Goal: Transaction & Acquisition: Purchase product/service

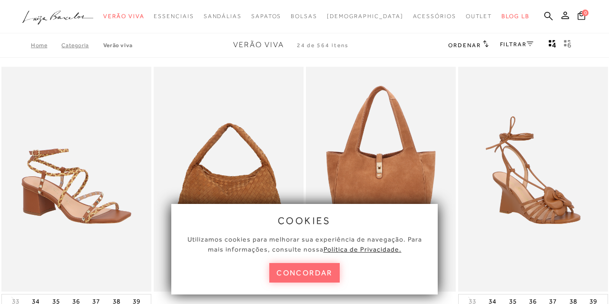
click at [307, 273] on button "concordar" at bounding box center [304, 273] width 70 height 20
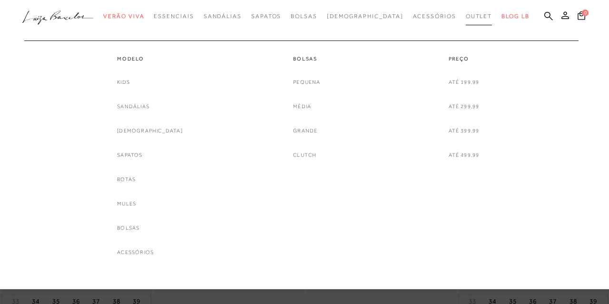
click at [466, 16] on span "Outlet" at bounding box center [479, 16] width 27 height 7
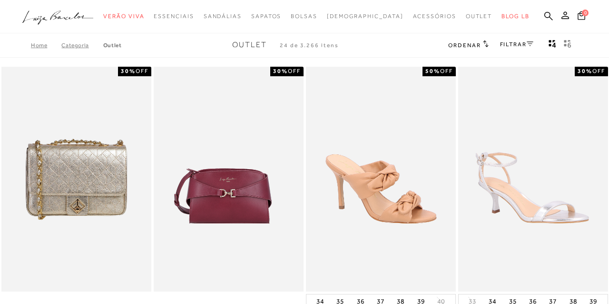
click at [521, 44] on link "FILTRAR" at bounding box center [516, 44] width 33 height 7
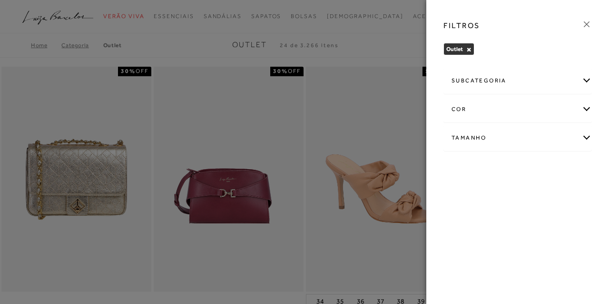
click at [579, 79] on div "subcategoria" at bounding box center [518, 80] width 148 height 25
click at [458, 110] on link "Bolsas" at bounding box center [460, 106] width 17 height 10
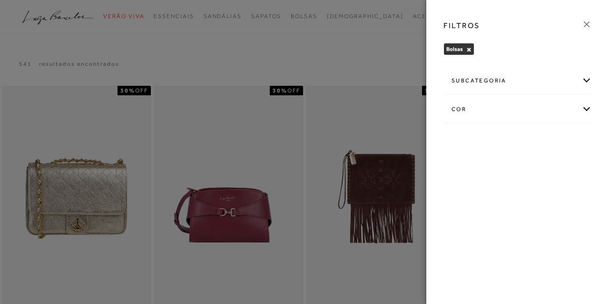
click at [584, 24] on icon at bounding box center [587, 24] width 10 height 10
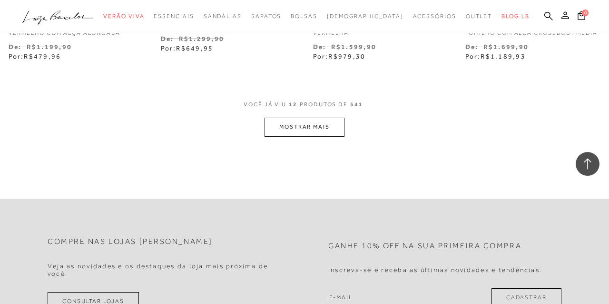
scroll to position [927, 0]
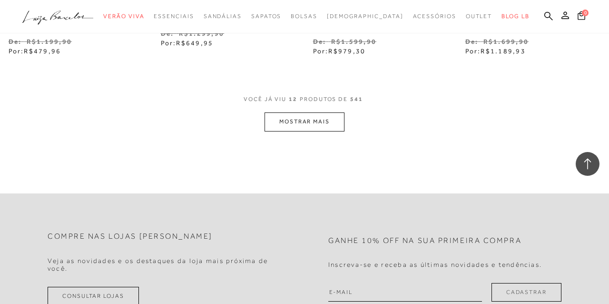
click at [319, 115] on button "MOSTRAR MAIS" at bounding box center [305, 121] width 80 height 19
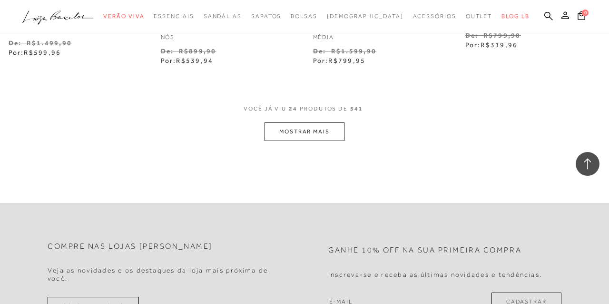
scroll to position [1825, 0]
click at [319, 122] on button "MOSTRAR MAIS" at bounding box center [305, 130] width 80 height 19
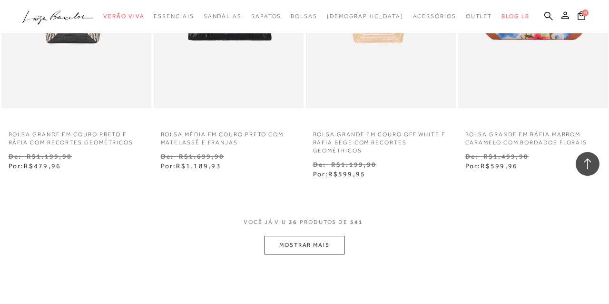
scroll to position [2631, 0]
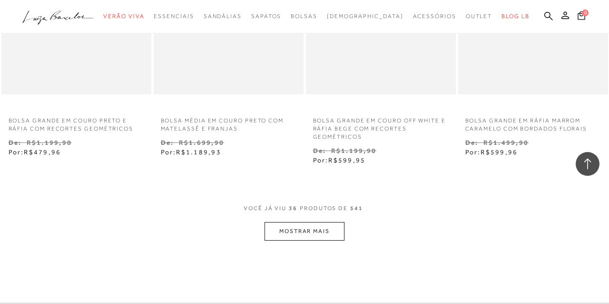
click at [308, 222] on button "MOSTRAR MAIS" at bounding box center [305, 231] width 80 height 19
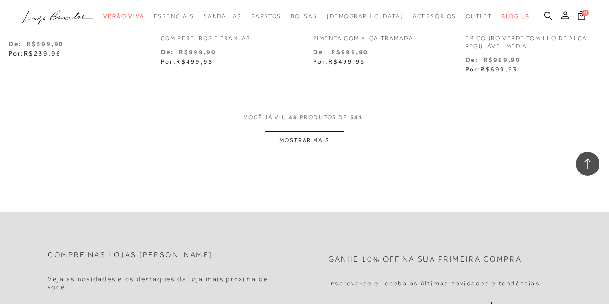
scroll to position [3633, 0]
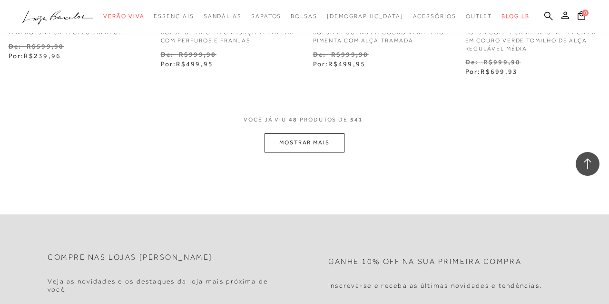
click at [317, 136] on button "MOSTRAR MAIS" at bounding box center [305, 142] width 80 height 19
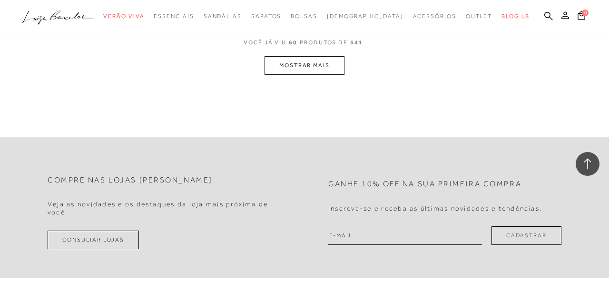
scroll to position [4633, 0]
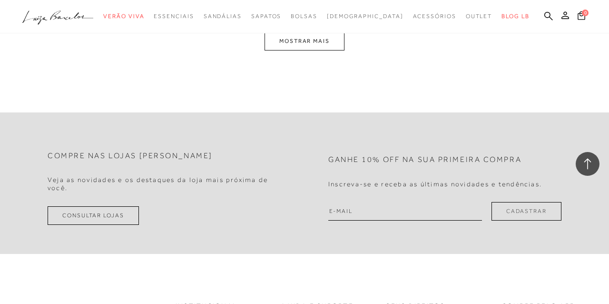
click at [311, 37] on button "MOSTRAR MAIS" at bounding box center [305, 41] width 80 height 19
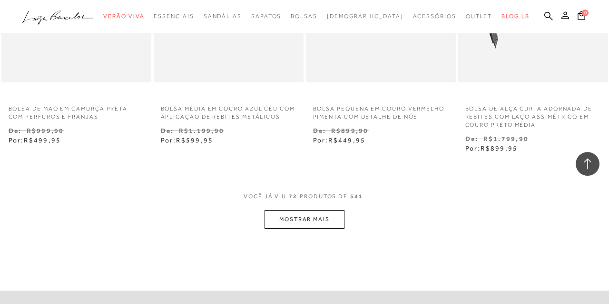
scroll to position [5369, 0]
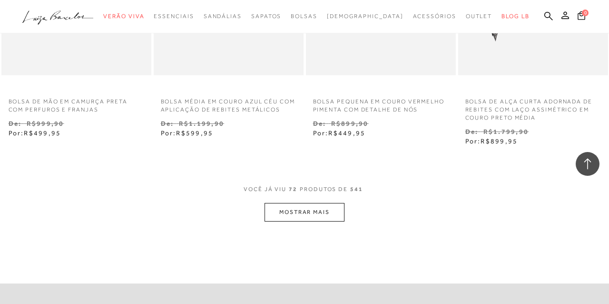
click at [292, 203] on button "MOSTRAR MAIS" at bounding box center [305, 212] width 80 height 19
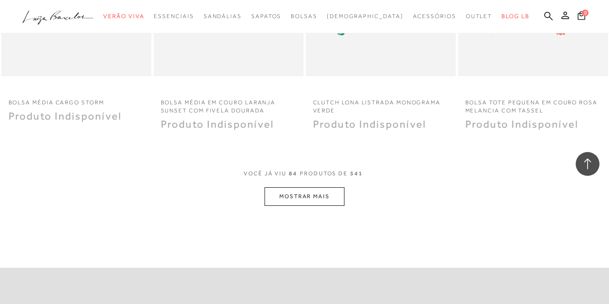
scroll to position [6276, 0]
click at [311, 193] on button "MOSTRAR MAIS" at bounding box center [305, 195] width 80 height 19
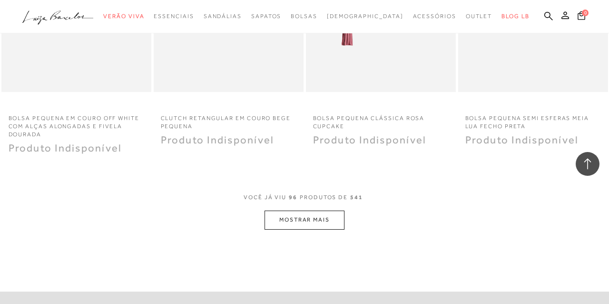
scroll to position [7125, 0]
click at [321, 211] on button "MOSTRAR MAIS" at bounding box center [305, 218] width 80 height 19
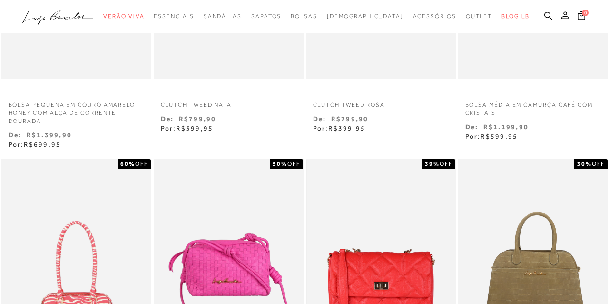
scroll to position [0, 0]
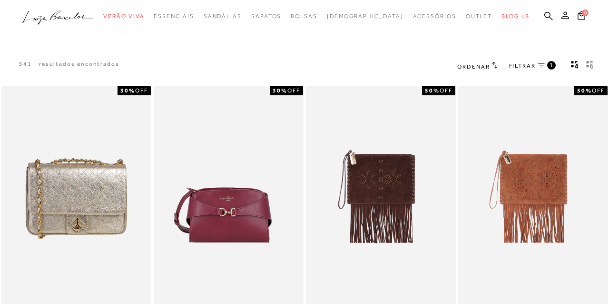
click at [533, 64] on span "FILTRAR" at bounding box center [522, 66] width 27 height 8
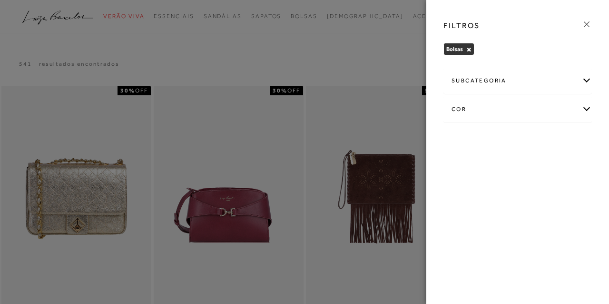
click at [471, 48] on button "×" at bounding box center [468, 49] width 5 height 7
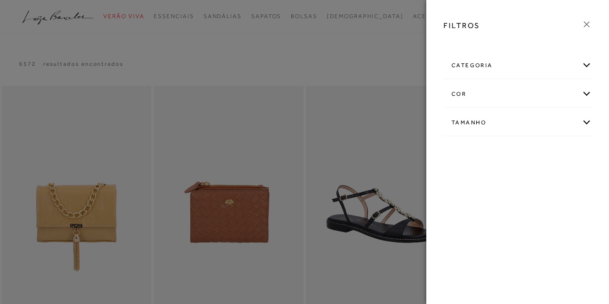
click at [477, 123] on div "Tamanho" at bounding box center [518, 122] width 148 height 25
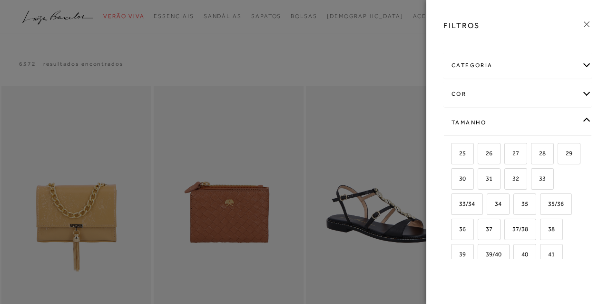
click at [319, 46] on div at bounding box center [304, 152] width 609 height 304
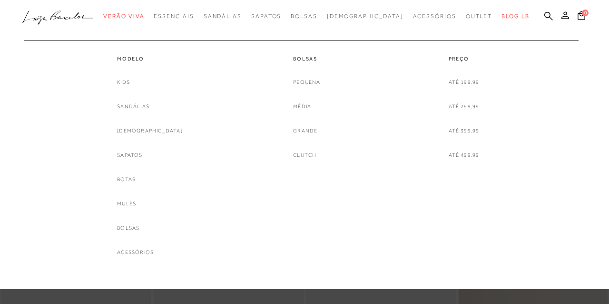
click at [466, 19] on span "Outlet" at bounding box center [479, 16] width 27 height 7
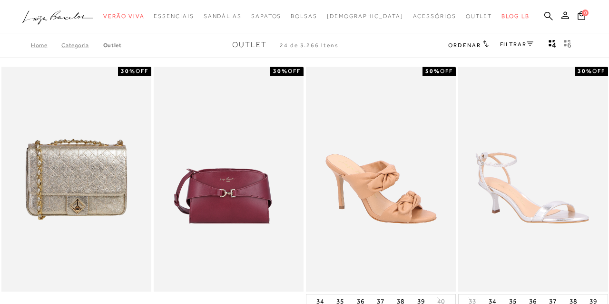
click at [522, 42] on link "FILTRAR" at bounding box center [516, 44] width 33 height 7
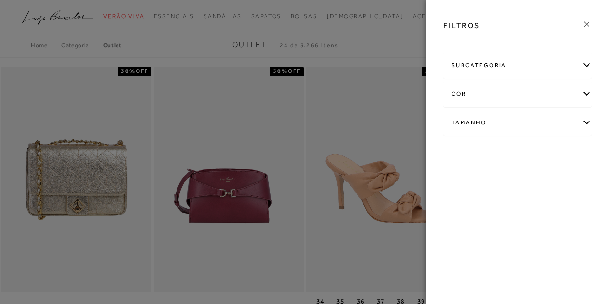
click at [586, 120] on div "Tamanho" at bounding box center [518, 122] width 148 height 25
click at [468, 223] on link "Ver mais..." at bounding box center [469, 219] width 26 height 7
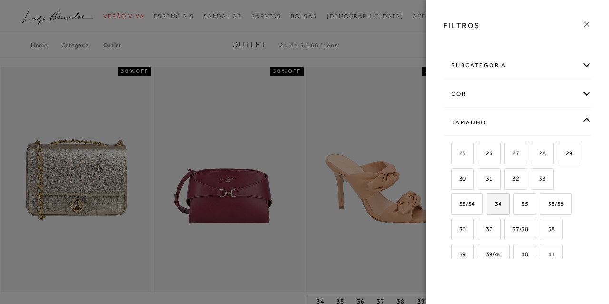
click at [504, 203] on label "34" at bounding box center [498, 204] width 22 height 20
click at [495, 203] on input "34" at bounding box center [490, 205] width 10 height 10
checkbox input "true"
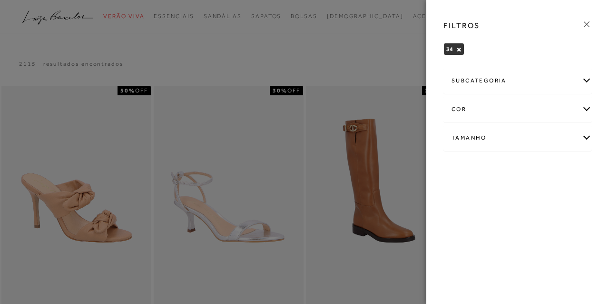
click at [555, 142] on div "Tamanho" at bounding box center [518, 137] width 148 height 25
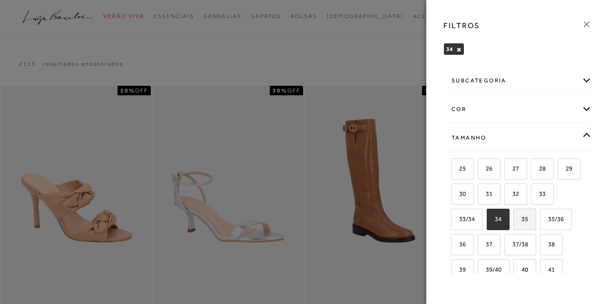
click at [528, 219] on span "35" at bounding box center [521, 218] width 14 height 7
click at [522, 219] on input "35" at bounding box center [517, 221] width 10 height 10
checkbox input "true"
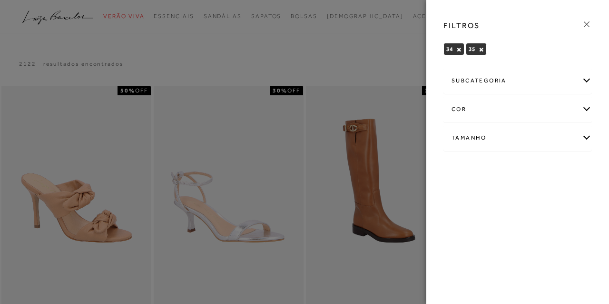
click at [387, 56] on div at bounding box center [304, 152] width 609 height 304
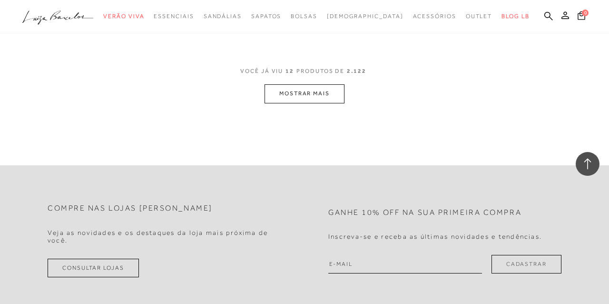
scroll to position [957, 0]
click at [317, 89] on button "MOSTRAR MAIS" at bounding box center [305, 91] width 80 height 19
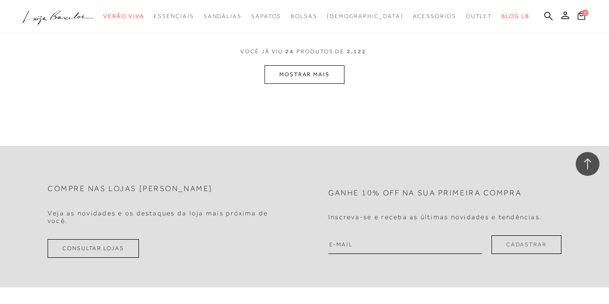
scroll to position [1864, 0]
click at [304, 83] on button "MOSTRAR MAIS" at bounding box center [305, 75] width 80 height 19
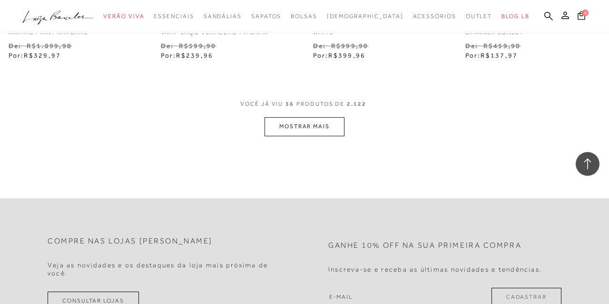
scroll to position [2712, 0]
click at [304, 134] on button "MOSTRAR MAIS" at bounding box center [305, 125] width 80 height 19
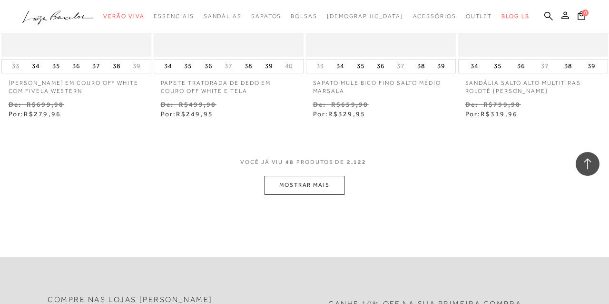
scroll to position [3552, 0]
click at [304, 190] on button "MOSTRAR MAIS" at bounding box center [305, 184] width 80 height 19
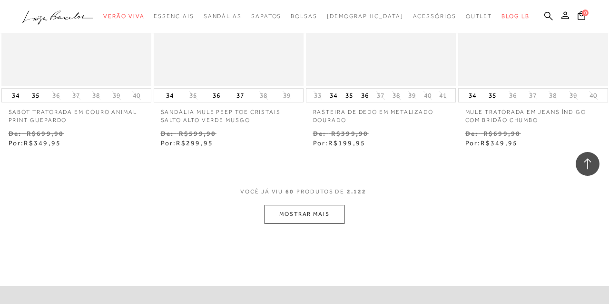
scroll to position [4416, 0]
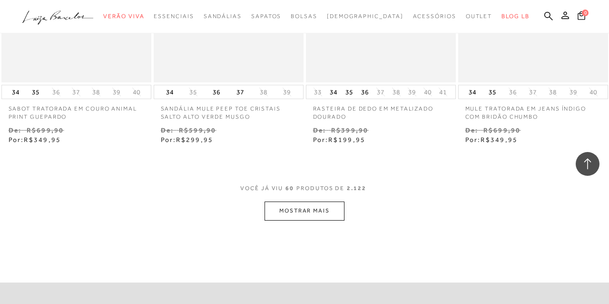
click at [304, 217] on button "MOSTRAR MAIS" at bounding box center [305, 210] width 80 height 19
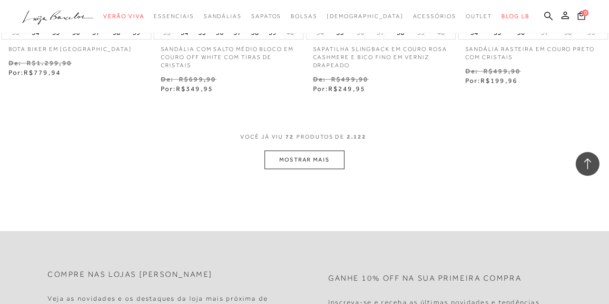
scroll to position [5386, 0]
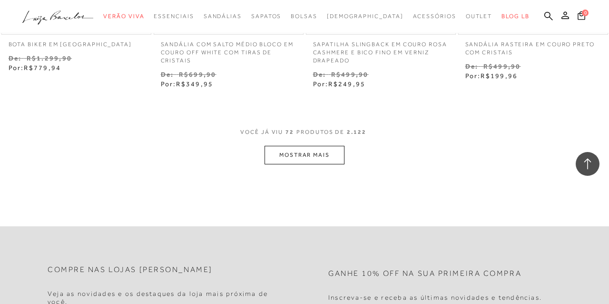
click at [307, 164] on button "MOSTRAR MAIS" at bounding box center [305, 155] width 80 height 19
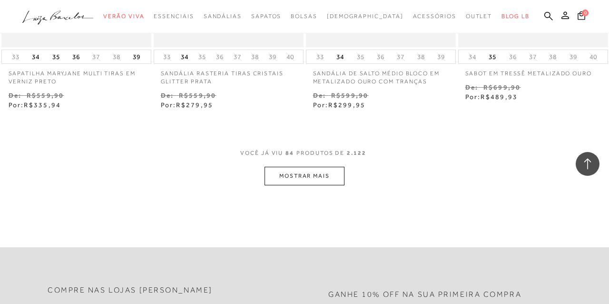
scroll to position [6289, 0]
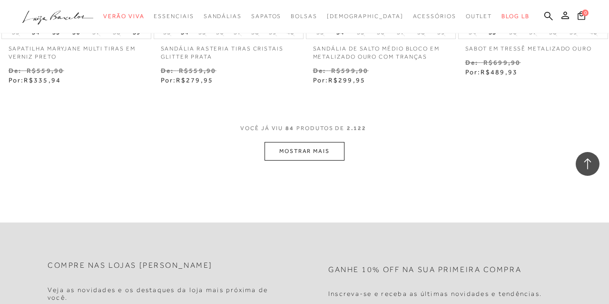
click at [307, 160] on button "MOSTRAR MAIS" at bounding box center [305, 151] width 80 height 19
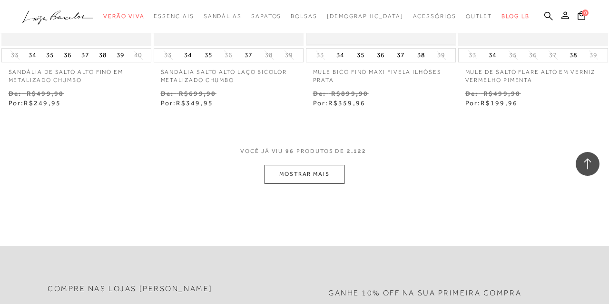
scroll to position [7182, 0]
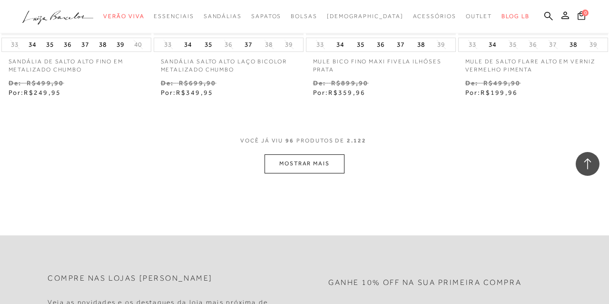
click at [314, 171] on button "MOSTRAR MAIS" at bounding box center [305, 163] width 80 height 19
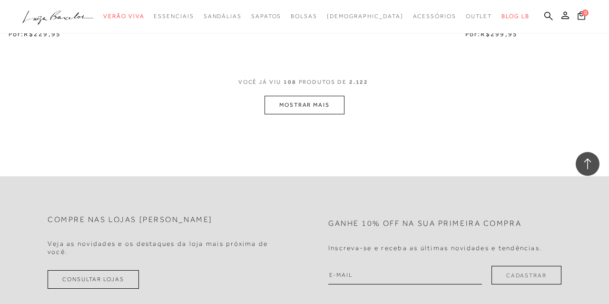
scroll to position [8151, 0]
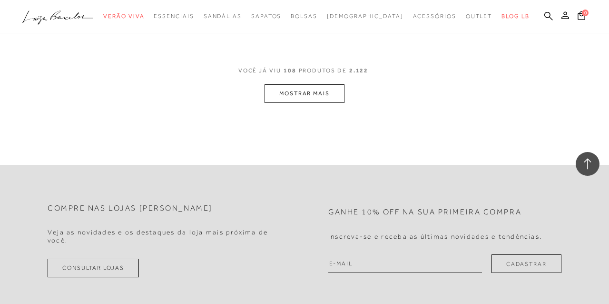
click at [303, 103] on button "MOSTRAR MAIS" at bounding box center [305, 93] width 80 height 19
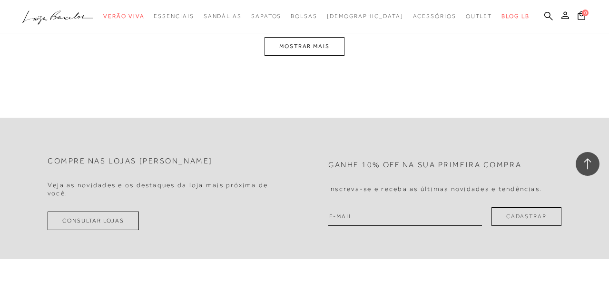
scroll to position [9084, 0]
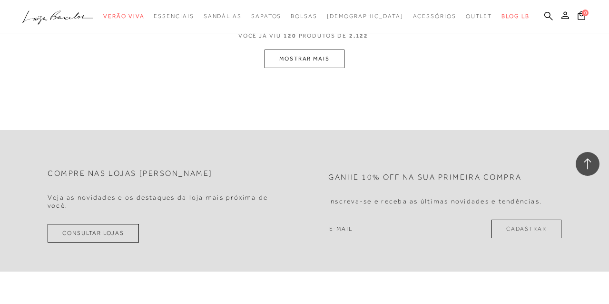
click at [310, 64] on button "MOSTRAR MAIS" at bounding box center [305, 58] width 80 height 19
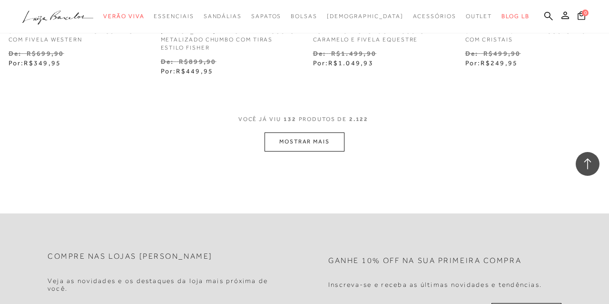
scroll to position [9918, 0]
click at [308, 146] on button "MOSTRAR MAIS" at bounding box center [305, 139] width 80 height 19
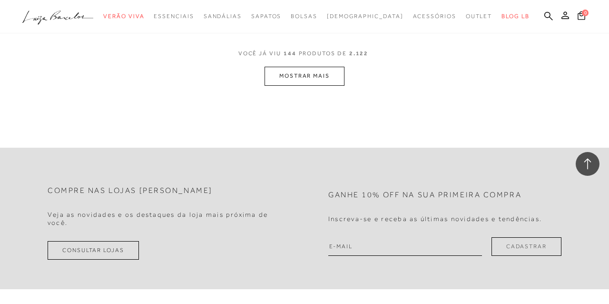
scroll to position [10867, 0]
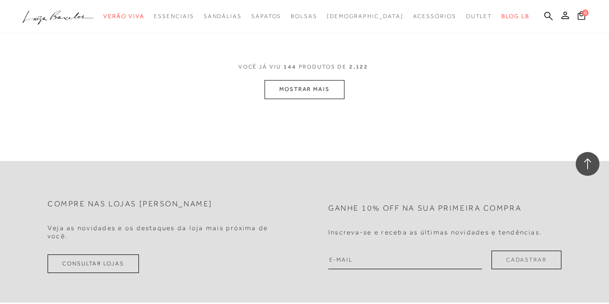
click at [293, 95] on button "MOSTRAR MAIS" at bounding box center [305, 89] width 80 height 19
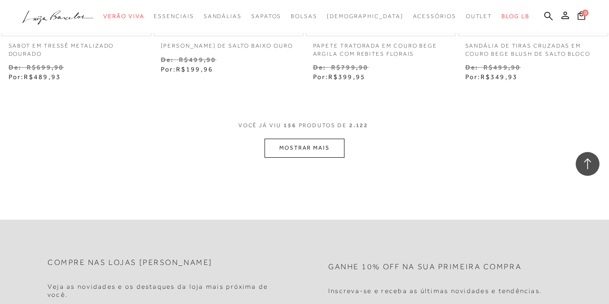
scroll to position [11730, 0]
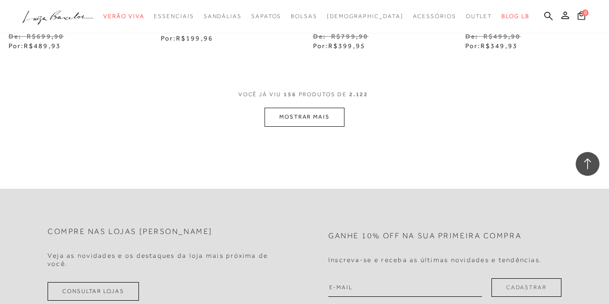
click at [316, 126] on button "MOSTRAR MAIS" at bounding box center [305, 117] width 80 height 19
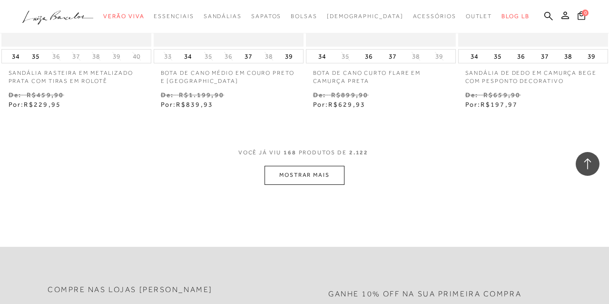
scroll to position [12564, 0]
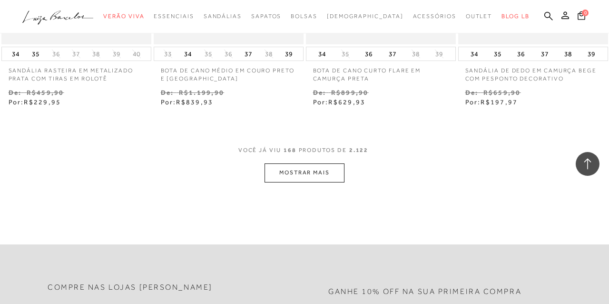
click at [309, 176] on button "MOSTRAR MAIS" at bounding box center [305, 172] width 80 height 19
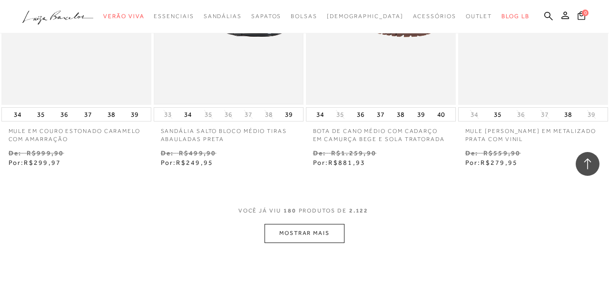
scroll to position [13395, 0]
click at [299, 242] on button "MOSTRAR MAIS" at bounding box center [305, 232] width 80 height 19
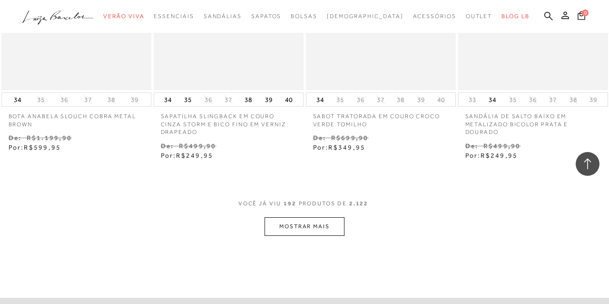
scroll to position [14312, 0]
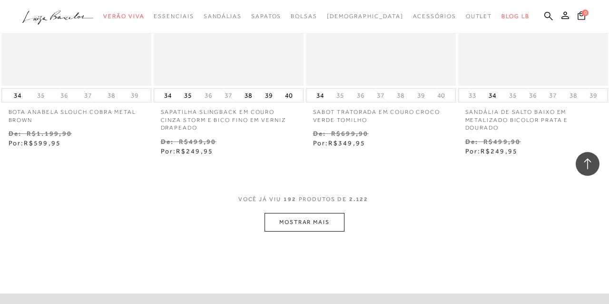
click at [303, 226] on button "MOSTRAR MAIS" at bounding box center [305, 222] width 80 height 19
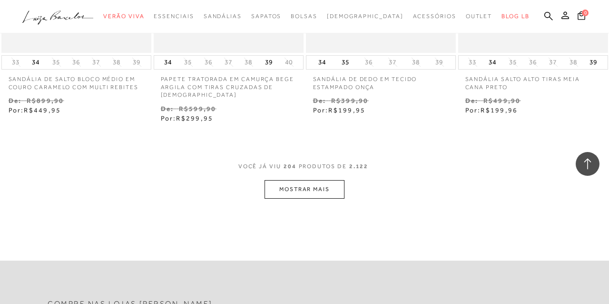
scroll to position [15200, 0]
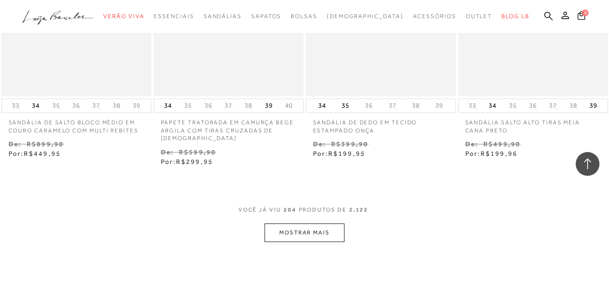
click at [312, 238] on button "MOSTRAR MAIS" at bounding box center [305, 232] width 80 height 19
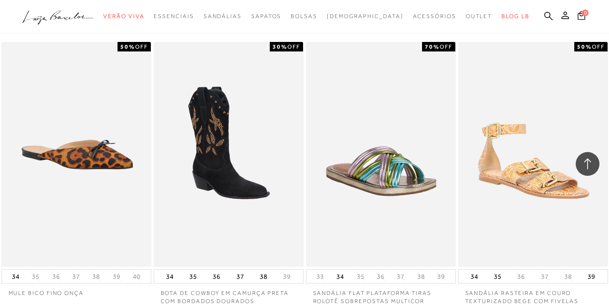
scroll to position [16118, 0]
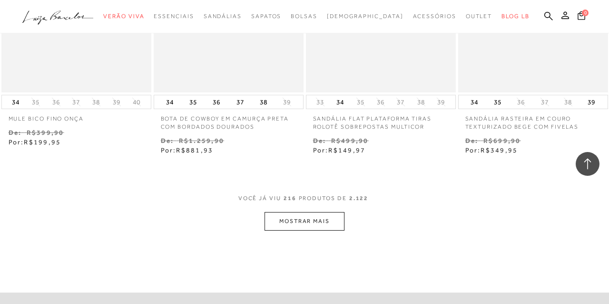
click at [310, 220] on button "MOSTRAR MAIS" at bounding box center [305, 221] width 80 height 19
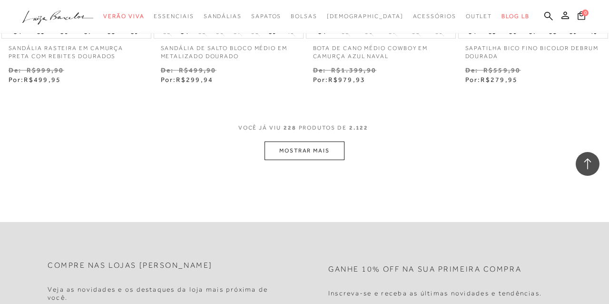
scroll to position [17090, 0]
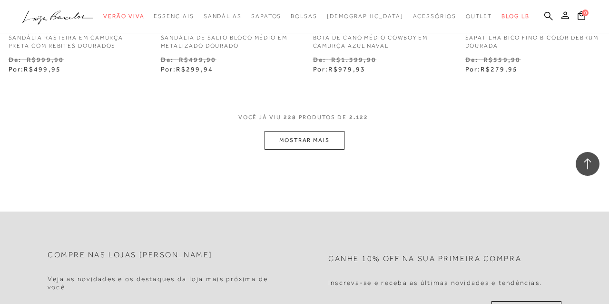
click at [313, 143] on button "MOSTRAR MAIS" at bounding box center [305, 140] width 80 height 19
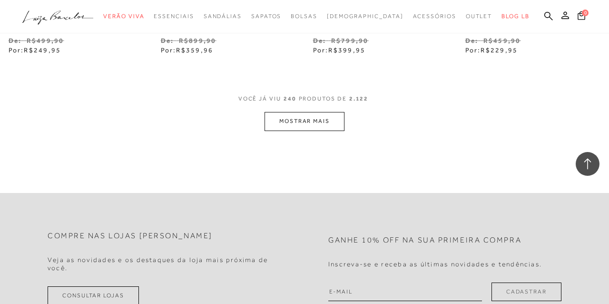
scroll to position [18039, 0]
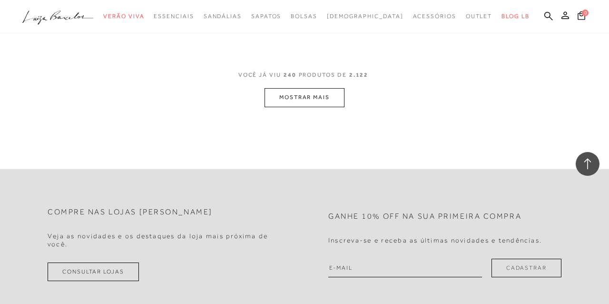
click at [309, 107] on button "MOSTRAR MAIS" at bounding box center [305, 97] width 80 height 19
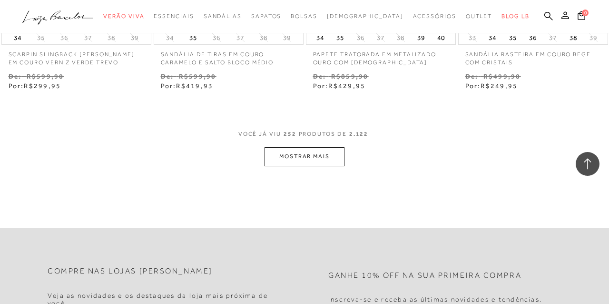
scroll to position [18872, 0]
click at [302, 159] on button "MOSTRAR MAIS" at bounding box center [305, 155] width 80 height 19
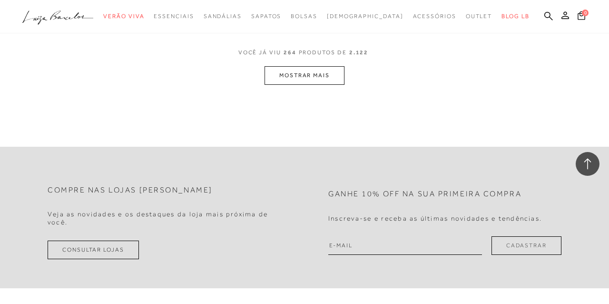
scroll to position [19877, 0]
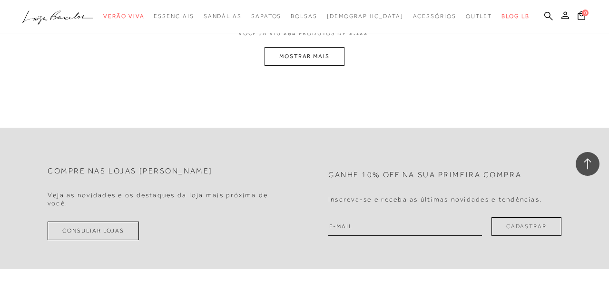
click at [310, 65] on button "MOSTRAR MAIS" at bounding box center [305, 56] width 80 height 19
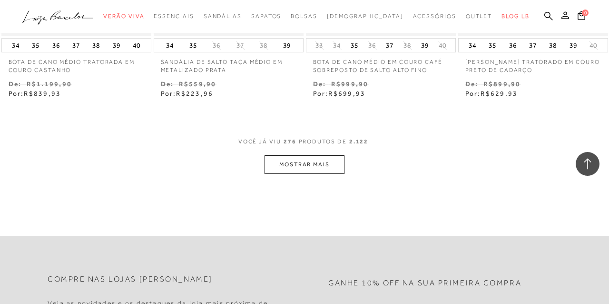
scroll to position [20776, 0]
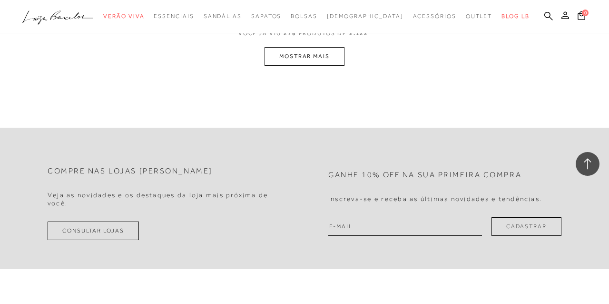
click at [300, 66] on button "MOSTRAR MAIS" at bounding box center [305, 56] width 80 height 19
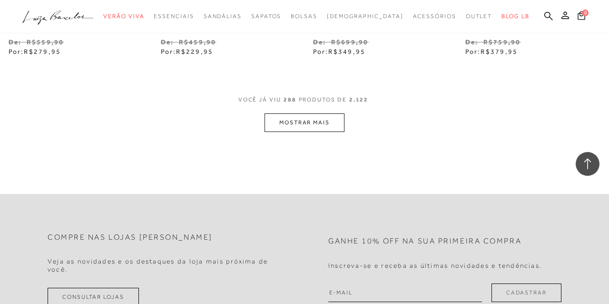
scroll to position [21603, 0]
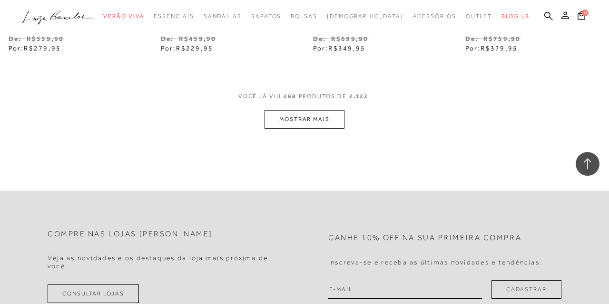
click at [308, 129] on button "MOSTRAR MAIS" at bounding box center [305, 119] width 80 height 19
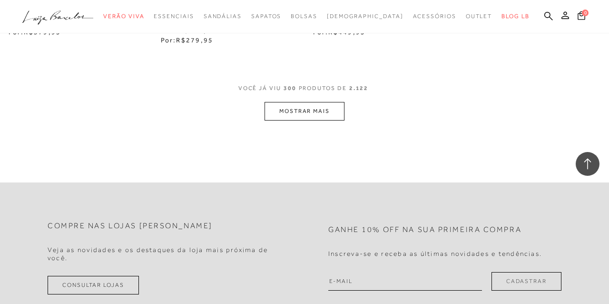
scroll to position [22519, 0]
click at [309, 119] on button "MOSTRAR MAIS" at bounding box center [305, 109] width 80 height 19
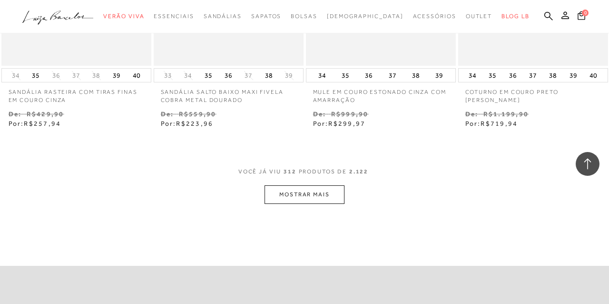
scroll to position [23364, 0]
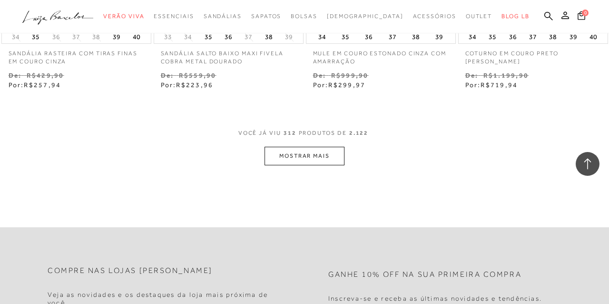
click at [310, 165] on button "MOSTRAR MAIS" at bounding box center [305, 156] width 80 height 19
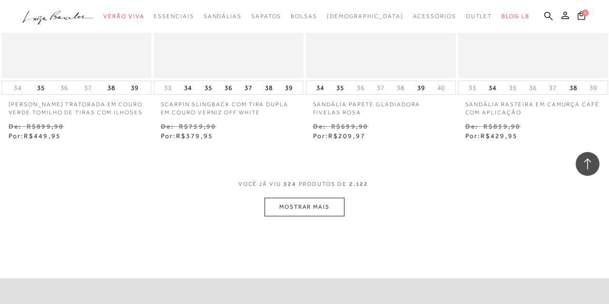
scroll to position [24241, 0]
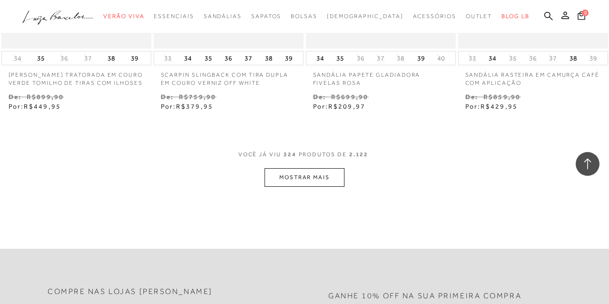
click at [312, 187] on button "MOSTRAR MAIS" at bounding box center [305, 177] width 80 height 19
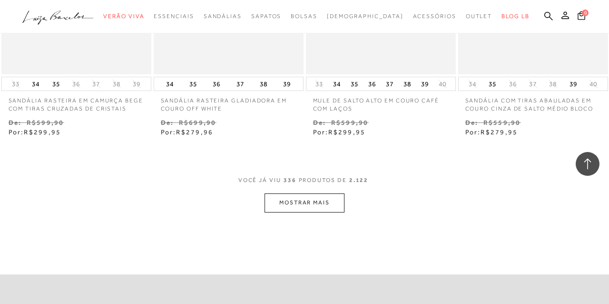
scroll to position [25126, 0]
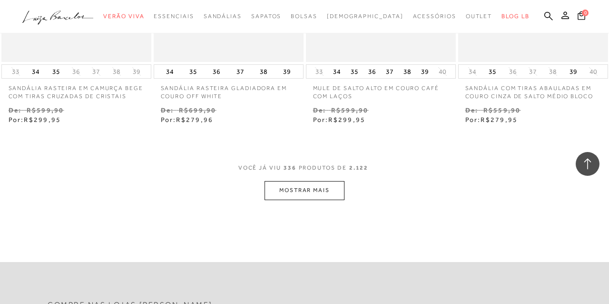
click at [311, 198] on button "MOSTRAR MAIS" at bounding box center [305, 190] width 80 height 19
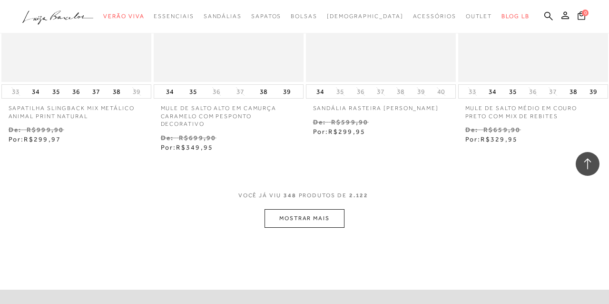
scroll to position [26031, 0]
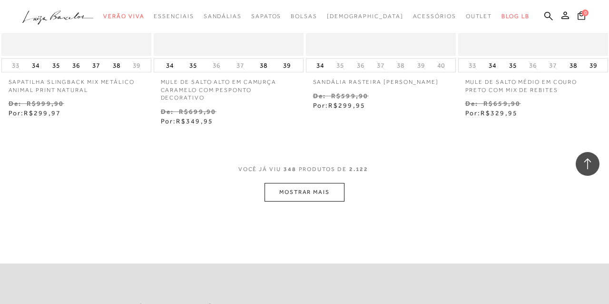
click at [311, 198] on button "MOSTRAR MAIS" at bounding box center [305, 192] width 80 height 19
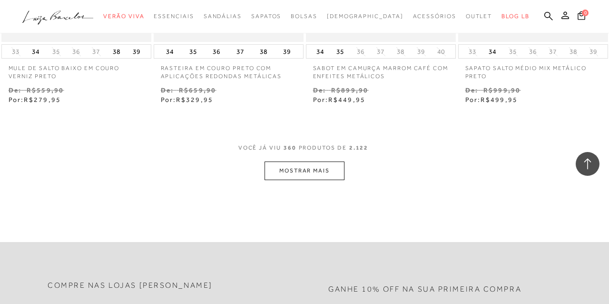
scroll to position [27011, 0]
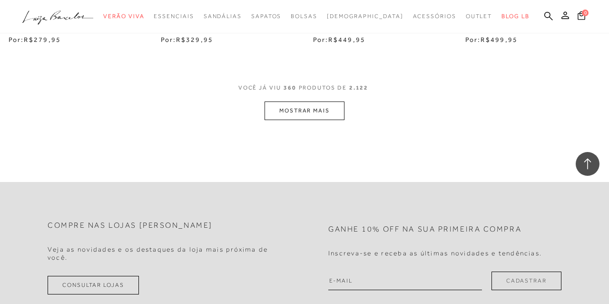
click at [320, 119] on button "MOSTRAR MAIS" at bounding box center [305, 110] width 80 height 19
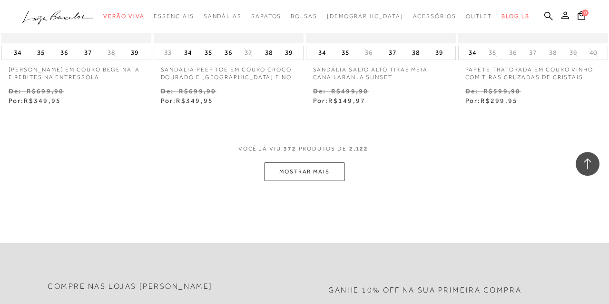
scroll to position [27842, 0]
click at [301, 179] on button "MOSTRAR MAIS" at bounding box center [305, 170] width 80 height 19
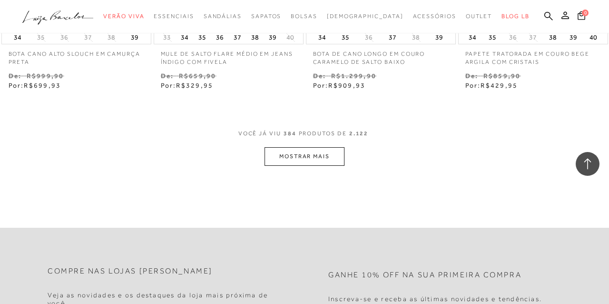
scroll to position [28769, 0]
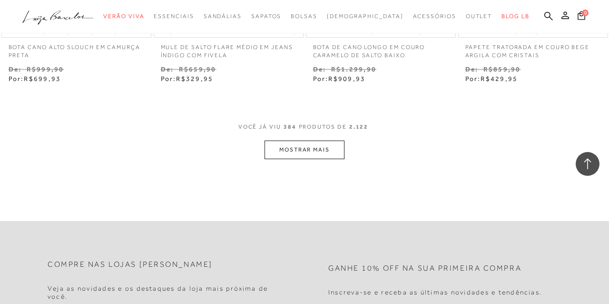
click at [307, 153] on button "MOSTRAR MAIS" at bounding box center [305, 149] width 80 height 19
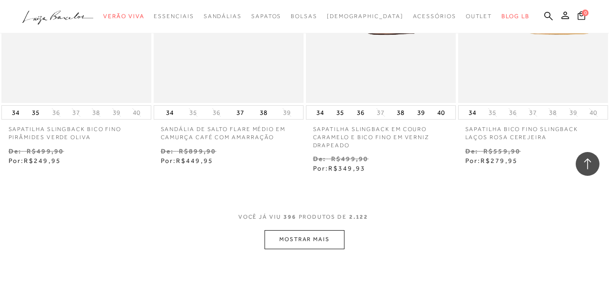
scroll to position [29676, 0]
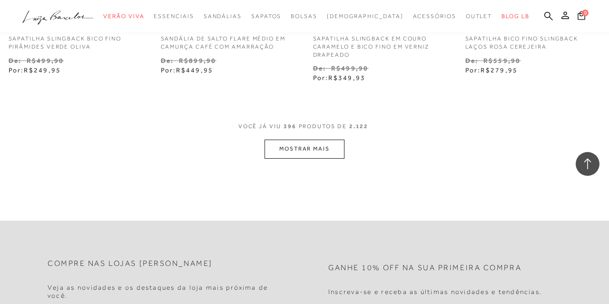
click at [310, 158] on button "MOSTRAR MAIS" at bounding box center [305, 148] width 80 height 19
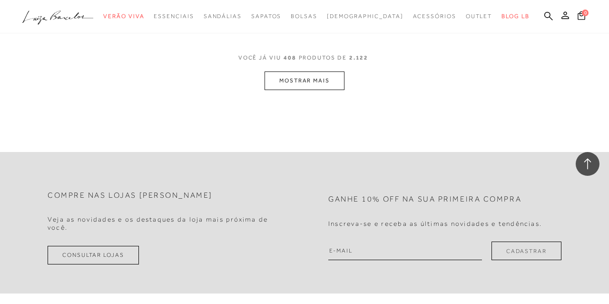
scroll to position [30596, 0]
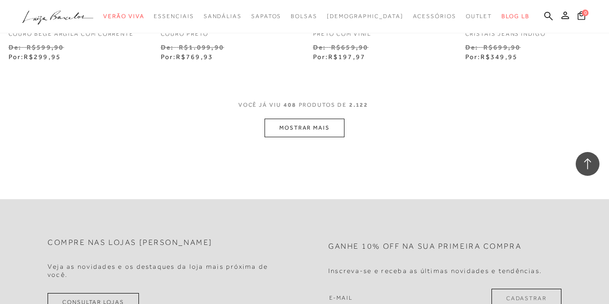
click at [313, 131] on button "MOSTRAR MAIS" at bounding box center [305, 128] width 80 height 19
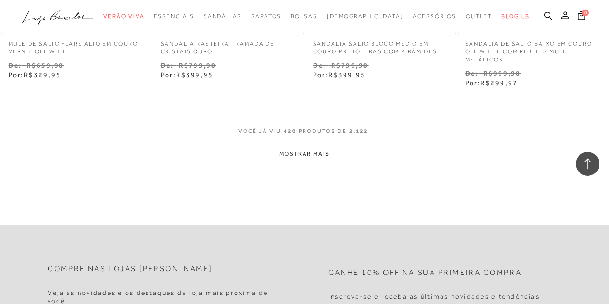
scroll to position [31480, 0]
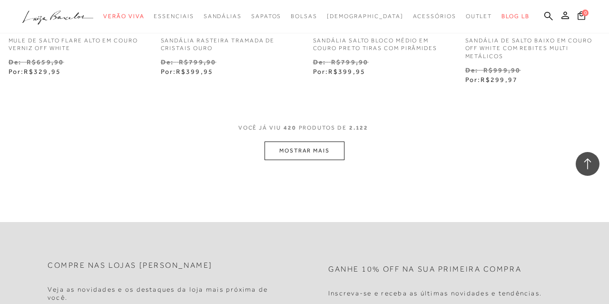
click at [306, 155] on button "MOSTRAR MAIS" at bounding box center [305, 150] width 80 height 19
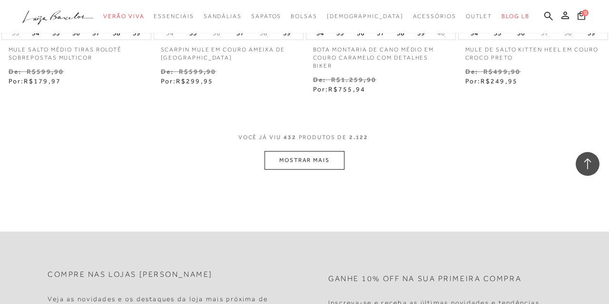
scroll to position [32390, 0]
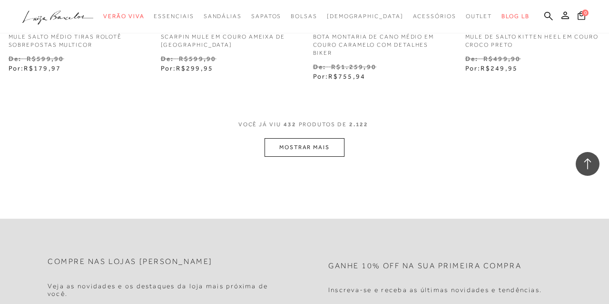
click at [295, 157] on button "MOSTRAR MAIS" at bounding box center [305, 147] width 80 height 19
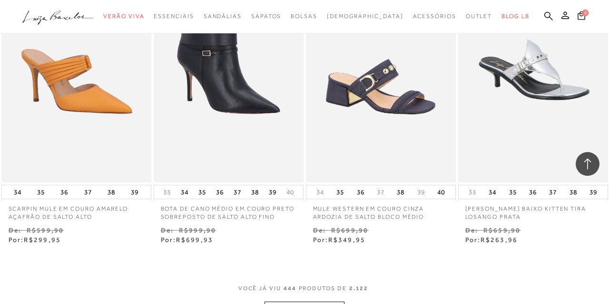
scroll to position [33196, 0]
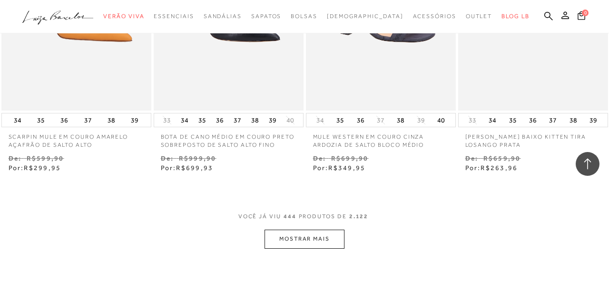
click at [293, 247] on button "MOSTRAR MAIS" at bounding box center [305, 238] width 80 height 19
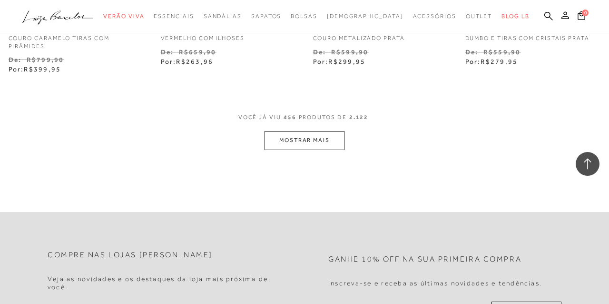
scroll to position [34241, 0]
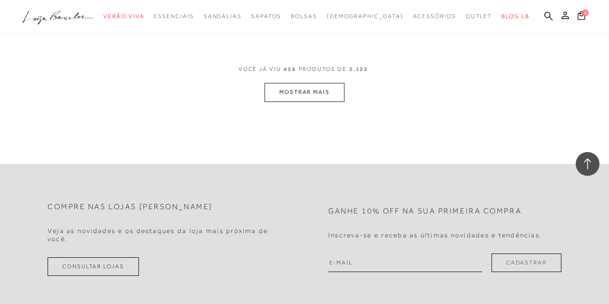
click at [302, 101] on button "MOSTRAR MAIS" at bounding box center [305, 92] width 80 height 19
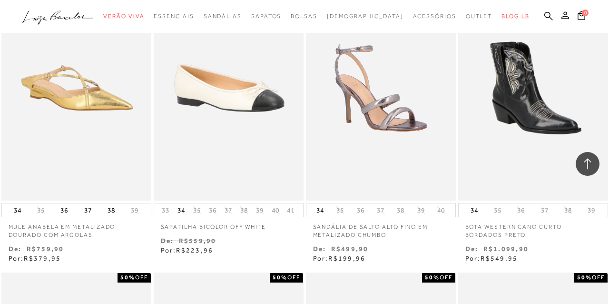
scroll to position [34939, 0]
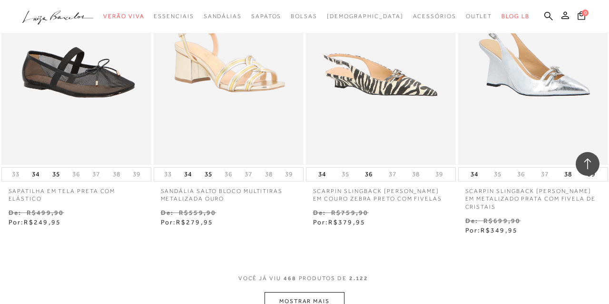
click at [306, 292] on button "MOSTRAR MAIS" at bounding box center [305, 301] width 80 height 19
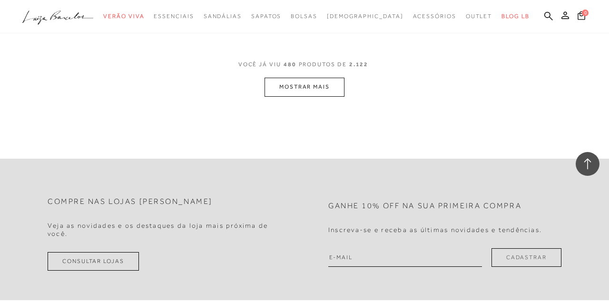
scroll to position [35992, 0]
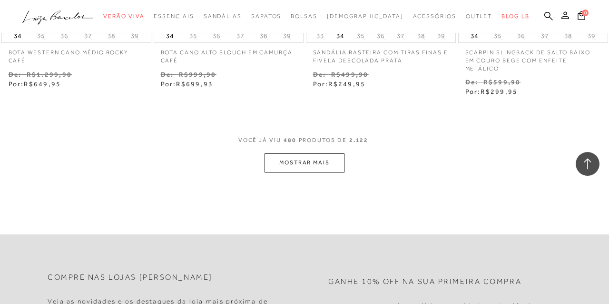
click at [307, 166] on button "MOSTRAR MAIS" at bounding box center [305, 162] width 80 height 19
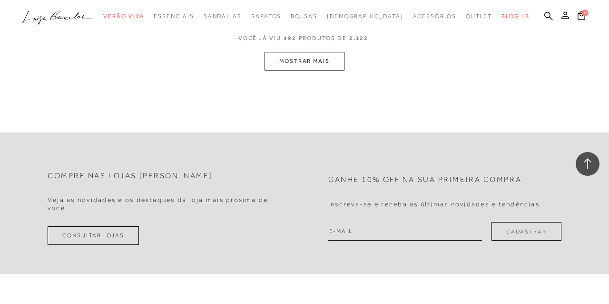
scroll to position [36992, 0]
click at [308, 70] on button "MOSTRAR MAIS" at bounding box center [305, 60] width 80 height 19
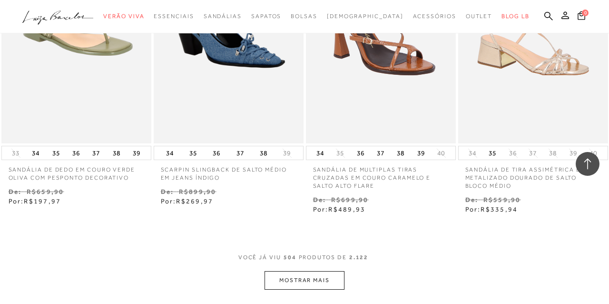
scroll to position [37761, 0]
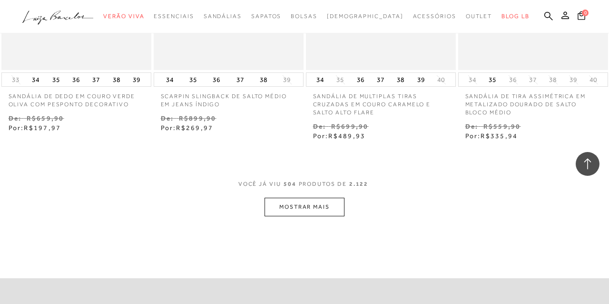
click at [311, 216] on button "MOSTRAR MAIS" at bounding box center [305, 207] width 80 height 19
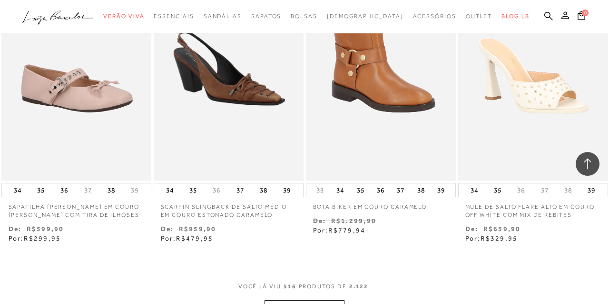
scroll to position [38729, 0]
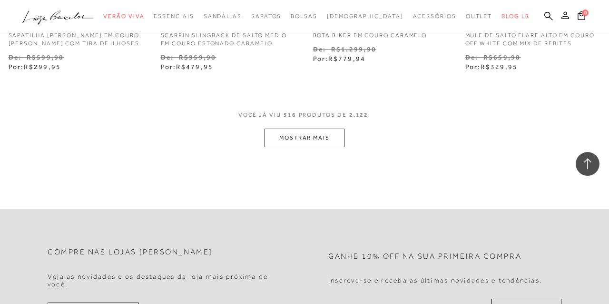
click at [304, 129] on div "VOCê JÁ VIU 516 PRODUTOS DE 2.122" at bounding box center [304, 120] width 133 height 18
click at [306, 147] on button "MOSTRAR MAIS" at bounding box center [305, 138] width 80 height 19
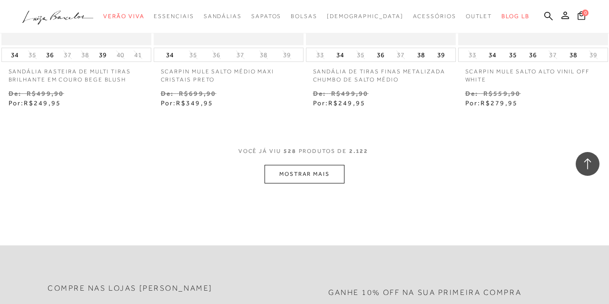
scroll to position [39584, 0]
click at [309, 182] on button "MOSTRAR MAIS" at bounding box center [305, 172] width 80 height 19
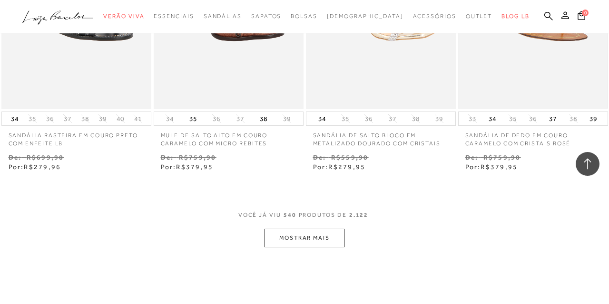
scroll to position [40518, 0]
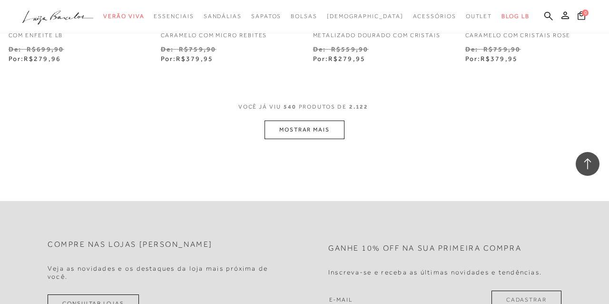
click at [309, 139] on button "MOSTRAR MAIS" at bounding box center [305, 129] width 80 height 19
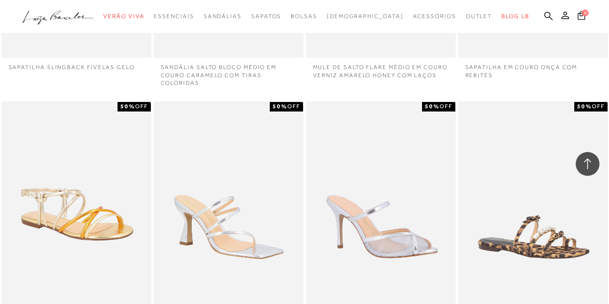
scroll to position [41108, 0]
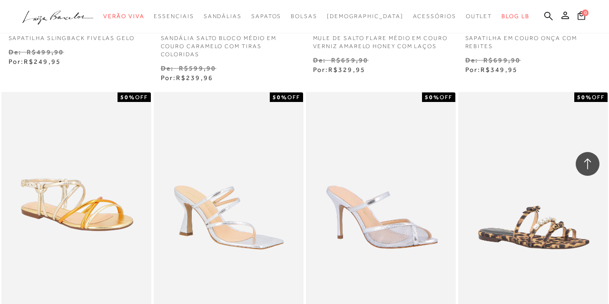
click at [303, 180] on div "50% OFF SANDÁLIA DE SALTO FLARE ALTO EM METALIZADO PRATA 34 35 36 37 38 39" at bounding box center [228, 236] width 152 height 290
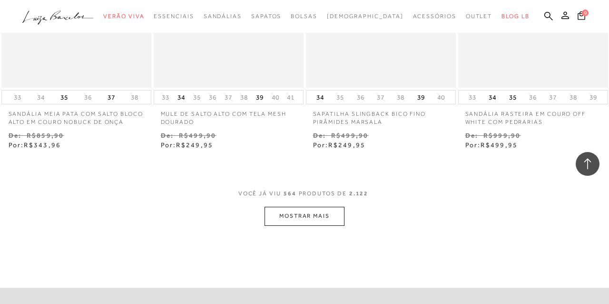
scroll to position [42295, 0]
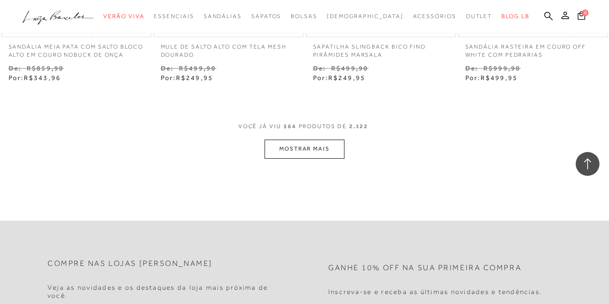
click at [308, 158] on button "MOSTRAR MAIS" at bounding box center [305, 148] width 80 height 19
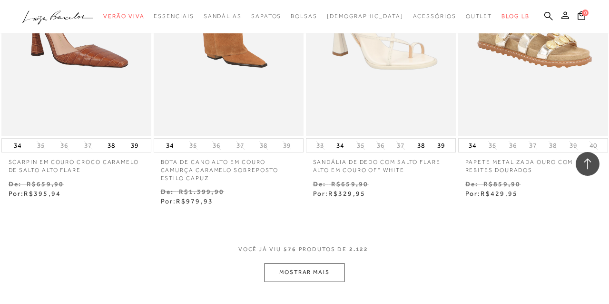
scroll to position [43168, 0]
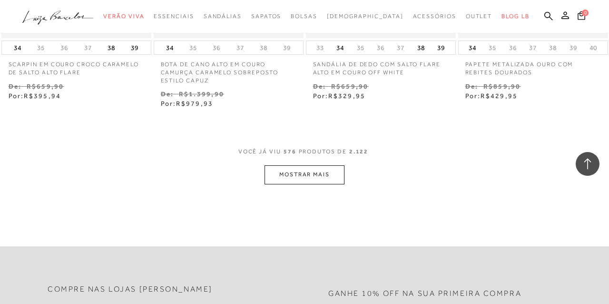
click at [306, 184] on button "MOSTRAR MAIS" at bounding box center [305, 174] width 80 height 19
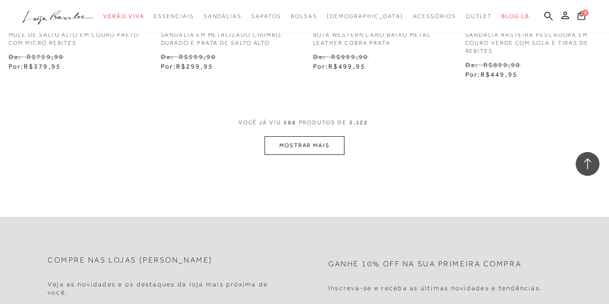
scroll to position [44136, 0]
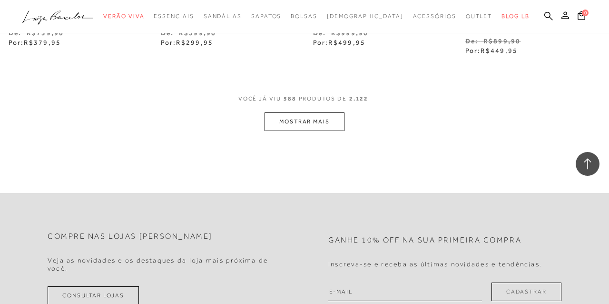
click at [309, 131] on button "MOSTRAR MAIS" at bounding box center [305, 121] width 80 height 19
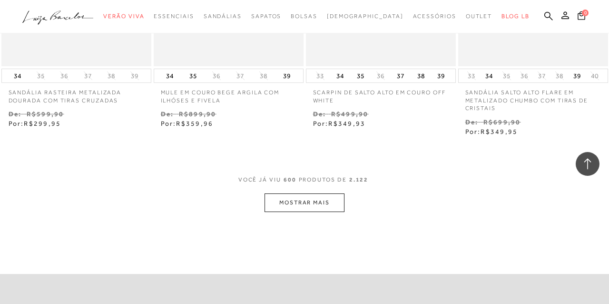
scroll to position [45044, 0]
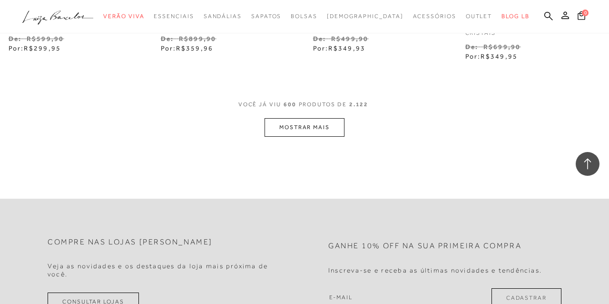
click at [309, 137] on button "MOSTRAR MAIS" at bounding box center [305, 127] width 80 height 19
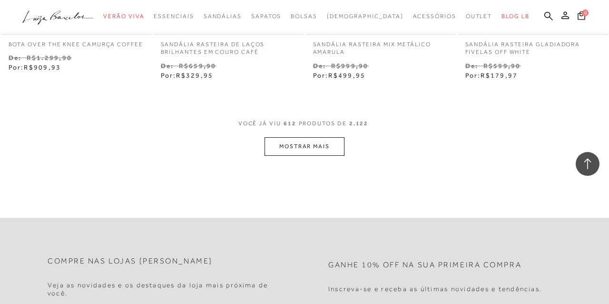
scroll to position [45972, 0]
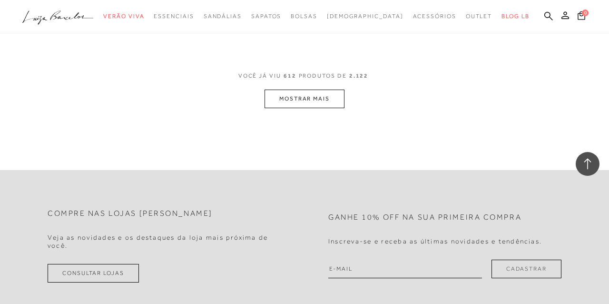
click at [302, 108] on button "MOSTRAR MAIS" at bounding box center [305, 98] width 80 height 19
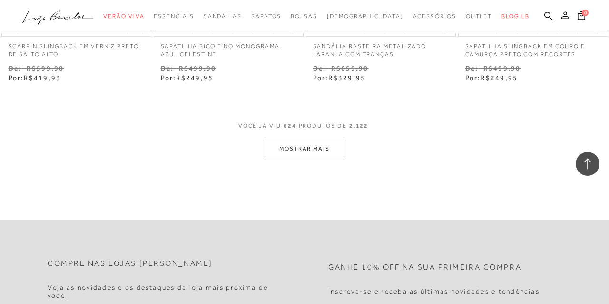
scroll to position [46840, 0]
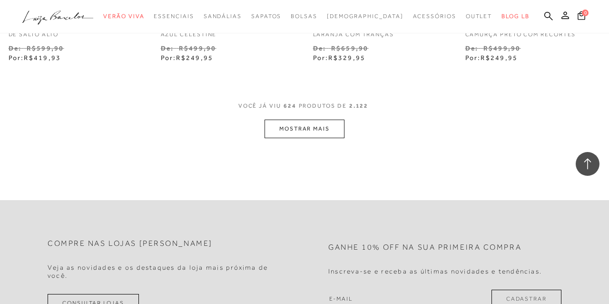
click at [311, 138] on button "MOSTRAR MAIS" at bounding box center [305, 128] width 80 height 19
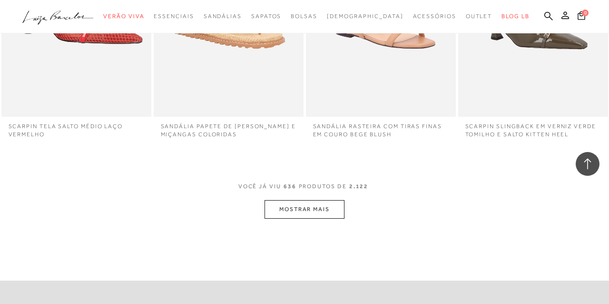
scroll to position [47618, 0]
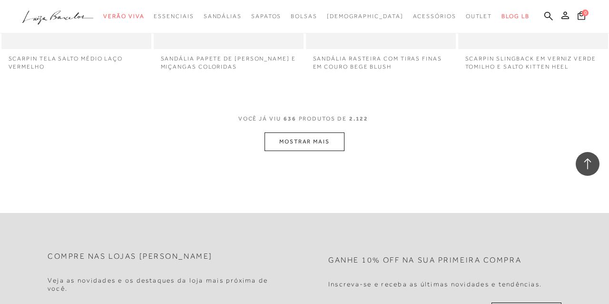
click at [309, 151] on button "MOSTRAR MAIS" at bounding box center [305, 141] width 80 height 19
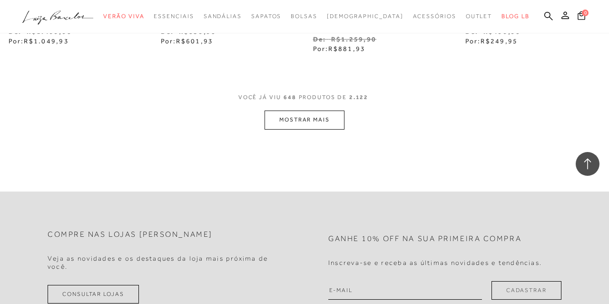
scroll to position [48671, 0]
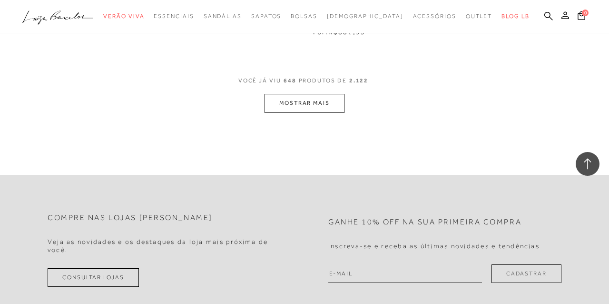
click at [306, 112] on button "MOSTRAR MAIS" at bounding box center [305, 103] width 80 height 19
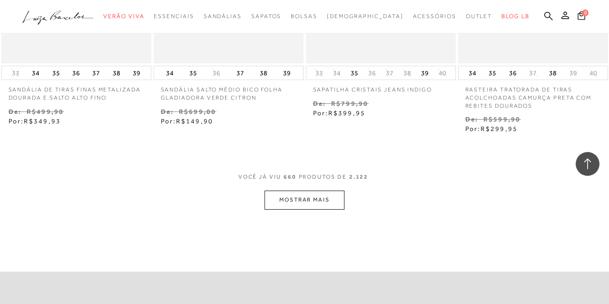
scroll to position [49517, 0]
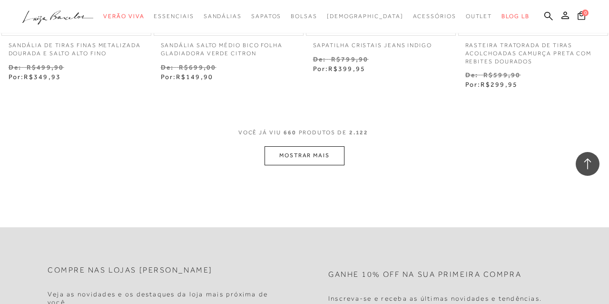
click at [285, 165] on button "MOSTRAR MAIS" at bounding box center [305, 155] width 80 height 19
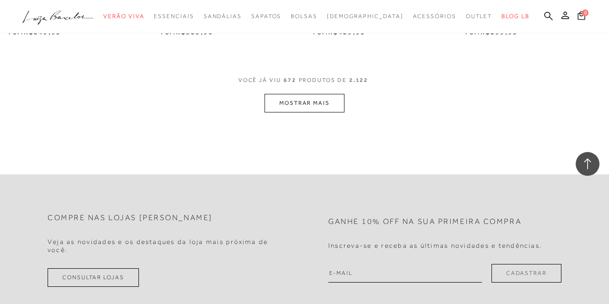
scroll to position [50487, 0]
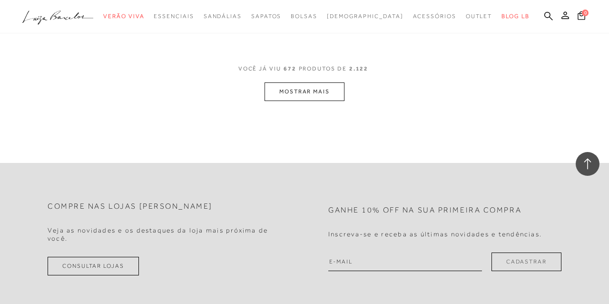
click at [306, 101] on button "MOSTRAR MAIS" at bounding box center [305, 91] width 80 height 19
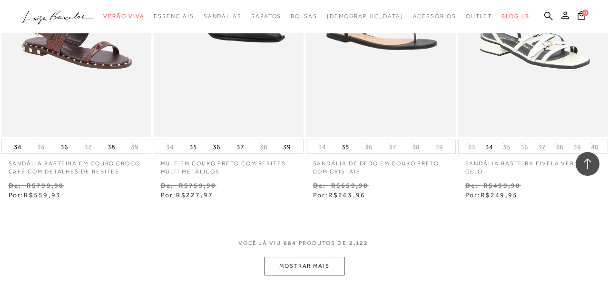
scroll to position [51367, 0]
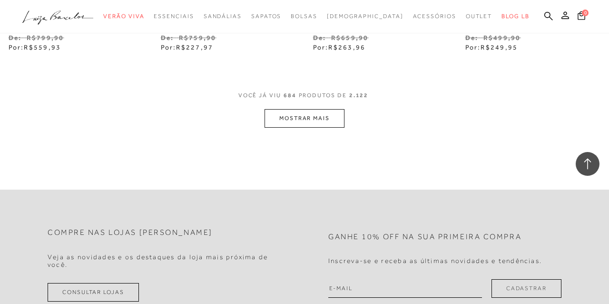
click at [312, 128] on button "MOSTRAR MAIS" at bounding box center [305, 118] width 80 height 19
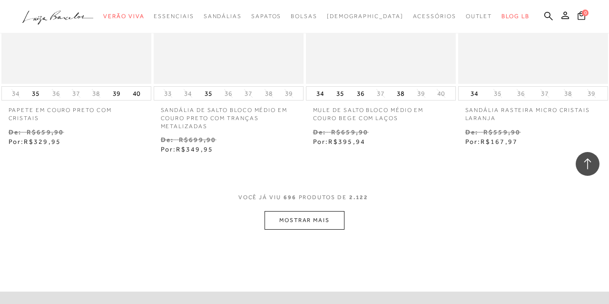
scroll to position [52223, 0]
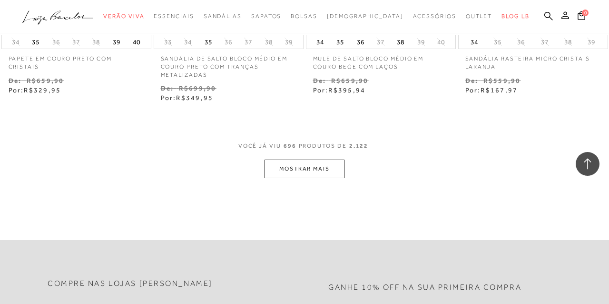
click at [308, 178] on button "MOSTRAR MAIS" at bounding box center [305, 168] width 80 height 19
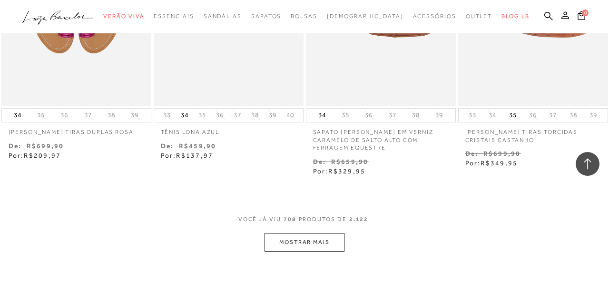
scroll to position [53100, 0]
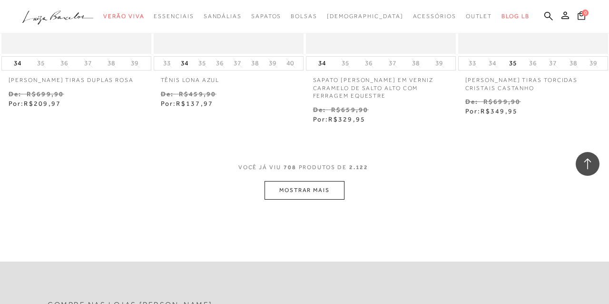
click at [306, 199] on button "MOSTRAR MAIS" at bounding box center [305, 190] width 80 height 19
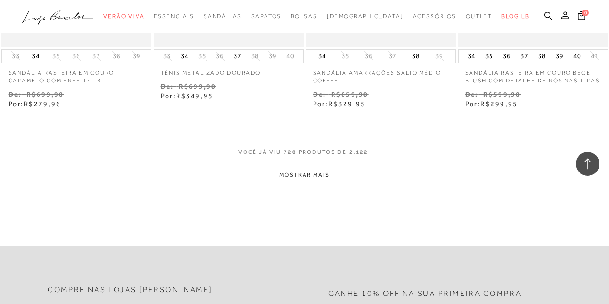
scroll to position [54070, 0]
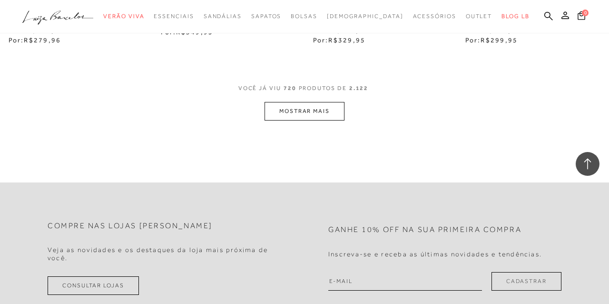
click at [306, 120] on button "MOSTRAR MAIS" at bounding box center [305, 111] width 80 height 19
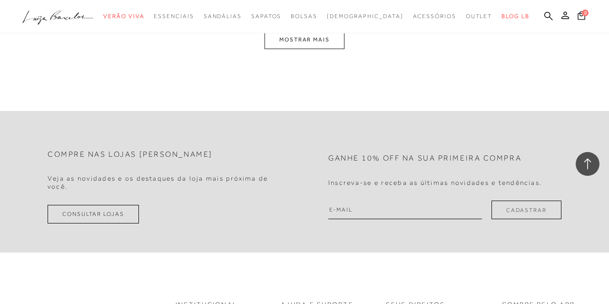
scroll to position [55023, 0]
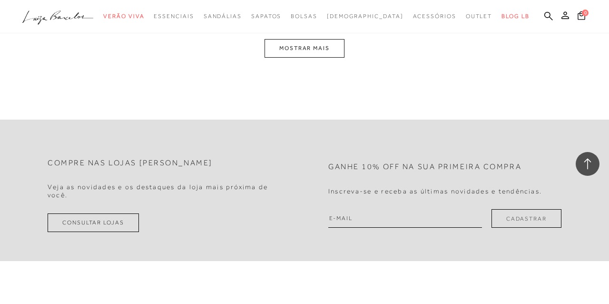
click at [308, 58] on button "MOSTRAR MAIS" at bounding box center [305, 48] width 80 height 19
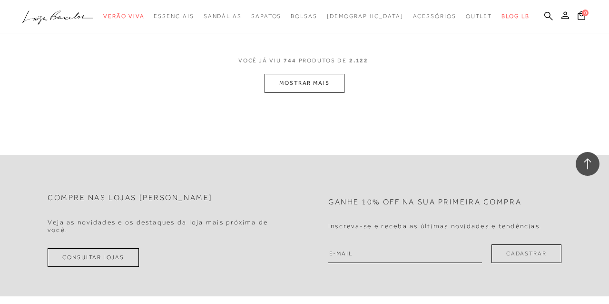
scroll to position [55772, 0]
click at [301, 91] on button "MOSTRAR MAIS" at bounding box center [305, 82] width 80 height 19
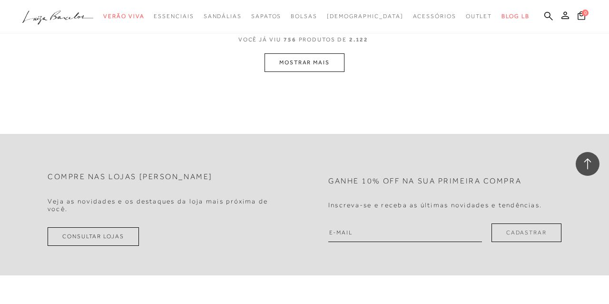
scroll to position [56606, 0]
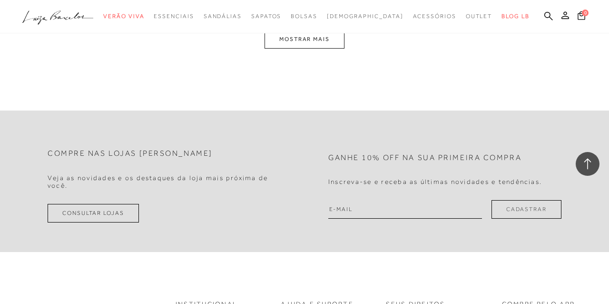
click at [305, 49] on button "MOSTRAR MAIS" at bounding box center [305, 39] width 80 height 19
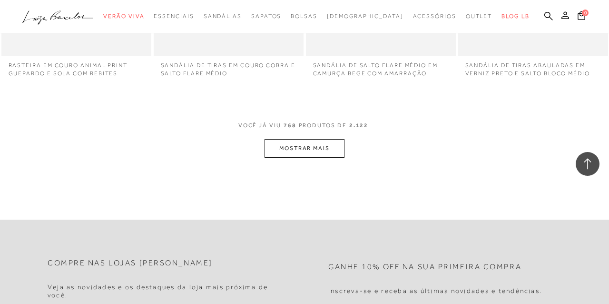
scroll to position [57312, 0]
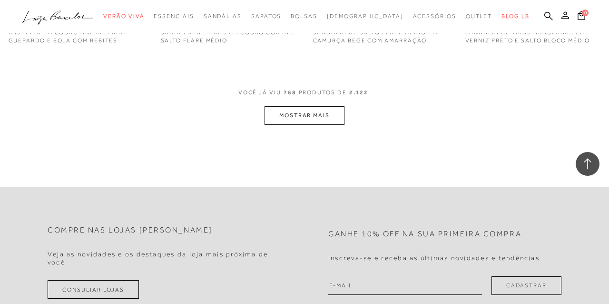
click at [296, 125] on button "MOSTRAR MAIS" at bounding box center [305, 115] width 80 height 19
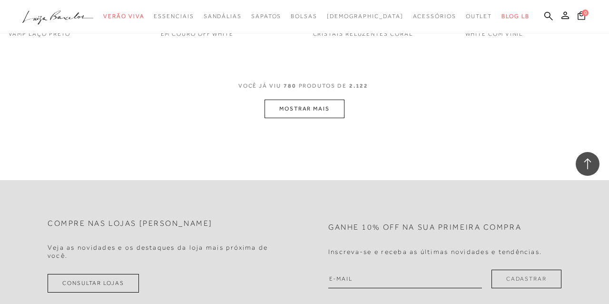
scroll to position [58131, 0]
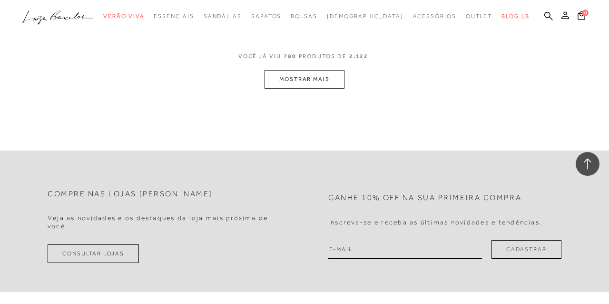
click at [311, 89] on button "MOSTRAR MAIS" at bounding box center [305, 79] width 80 height 19
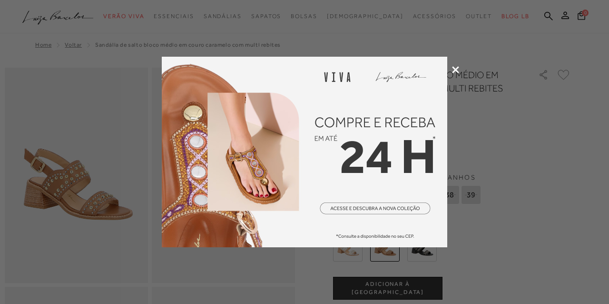
click at [456, 67] on icon at bounding box center [455, 69] width 7 height 7
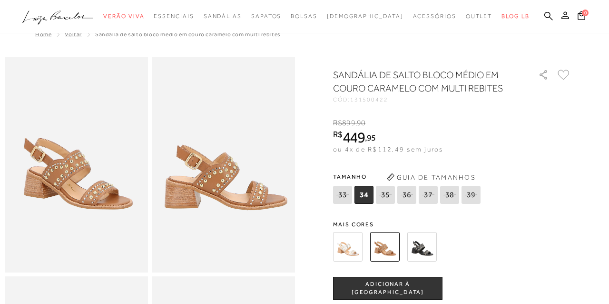
scroll to position [1, 0]
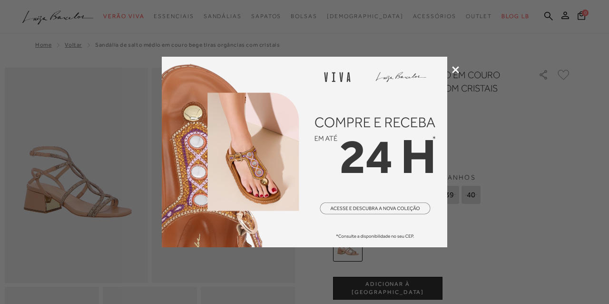
click at [456, 66] on icon at bounding box center [455, 69] width 7 height 7
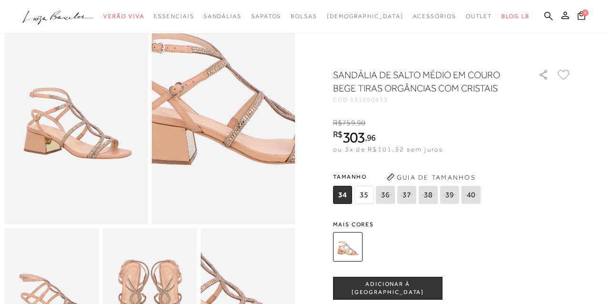
scroll to position [57, 0]
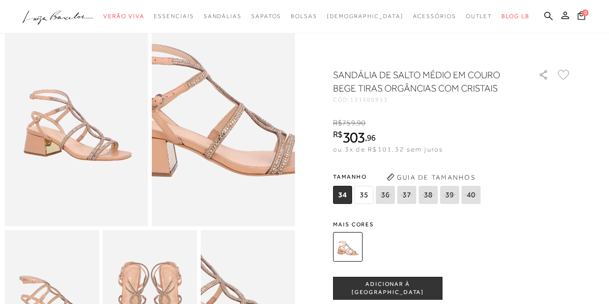
click at [230, 145] on img at bounding box center [217, 92] width 287 height 430
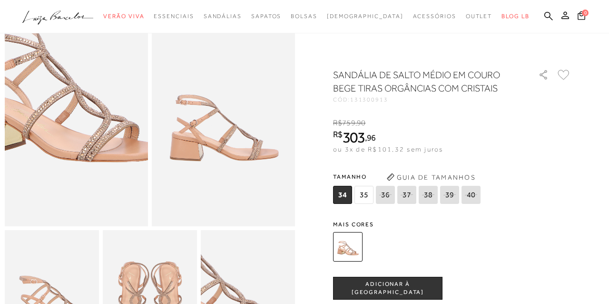
click at [98, 159] on img at bounding box center [55, 77] width 287 height 430
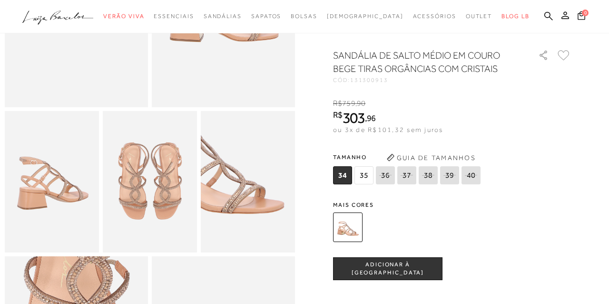
scroll to position [178, 0]
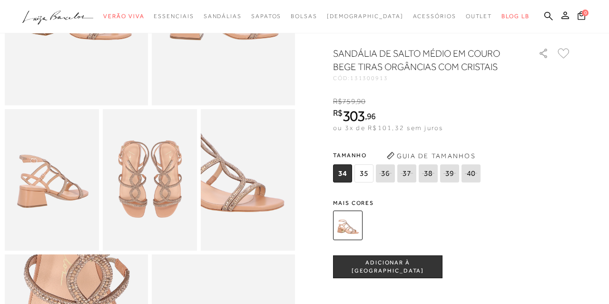
click at [122, 186] on img at bounding box center [150, 179] width 94 height 141
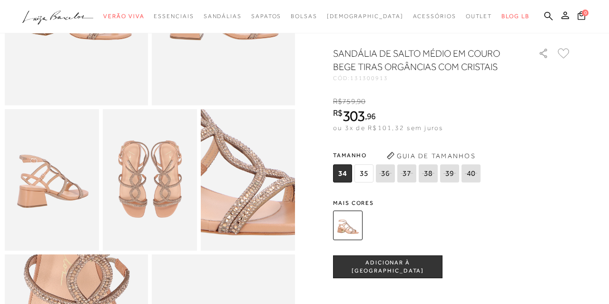
click at [226, 188] on img at bounding box center [270, 171] width 188 height 283
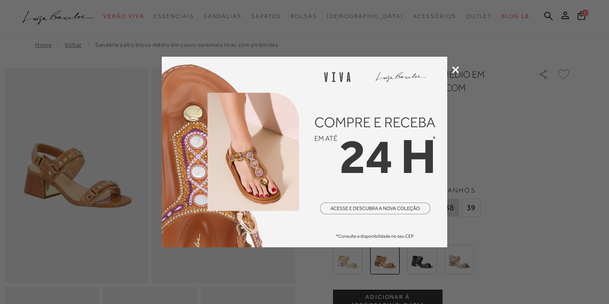
click at [455, 67] on icon at bounding box center [455, 69] width 7 height 7
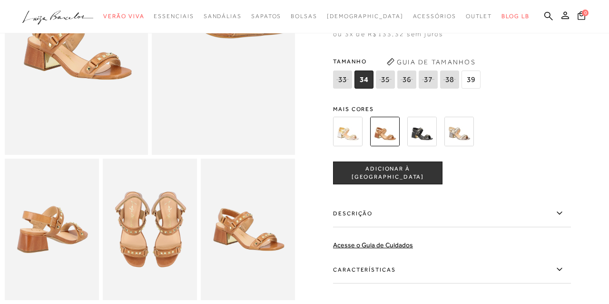
scroll to position [132, 0]
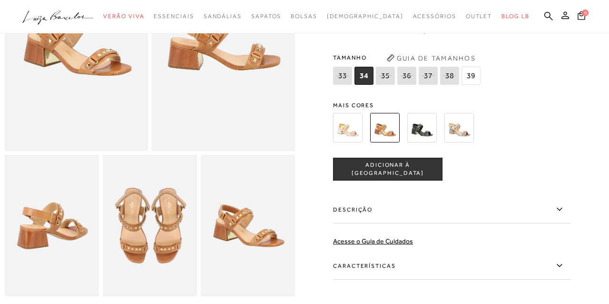
click at [182, 251] on img at bounding box center [150, 225] width 94 height 141
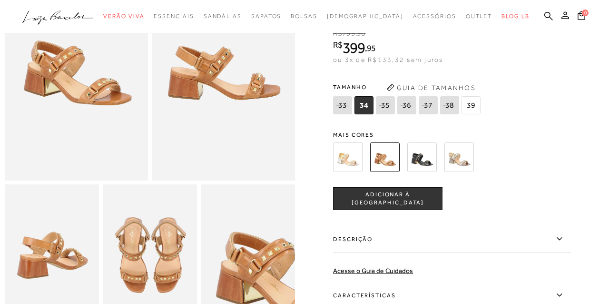
scroll to position [89, 0]
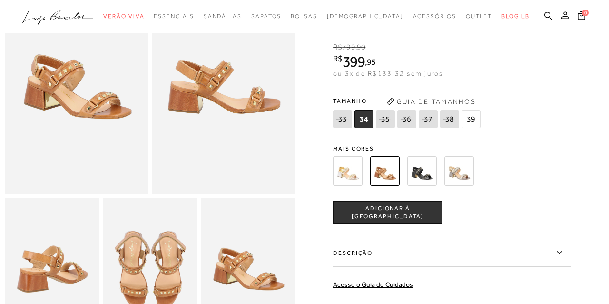
click at [459, 167] on img at bounding box center [460, 171] width 30 height 30
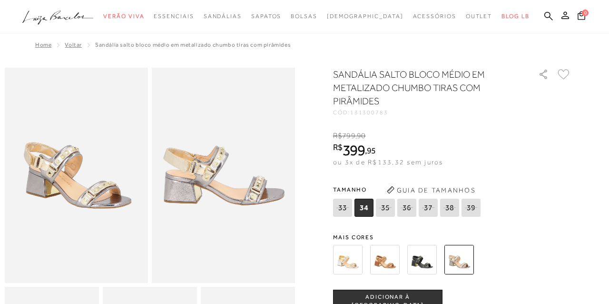
click at [385, 261] on img at bounding box center [385, 260] width 30 height 30
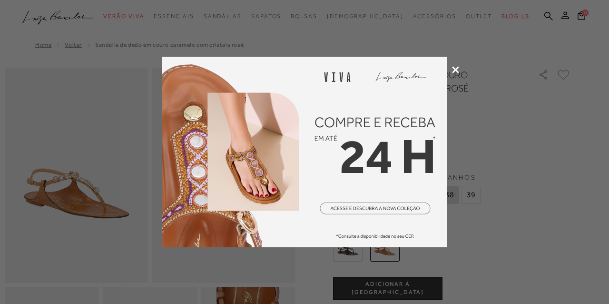
click at [455, 67] on icon at bounding box center [455, 69] width 7 height 7
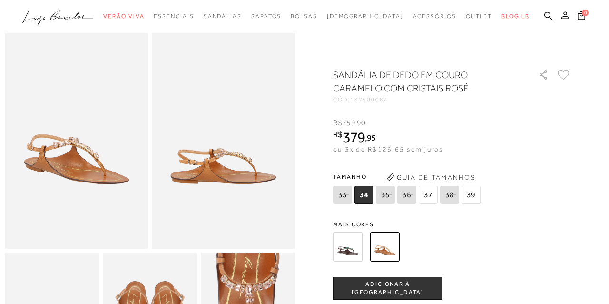
scroll to position [33, 0]
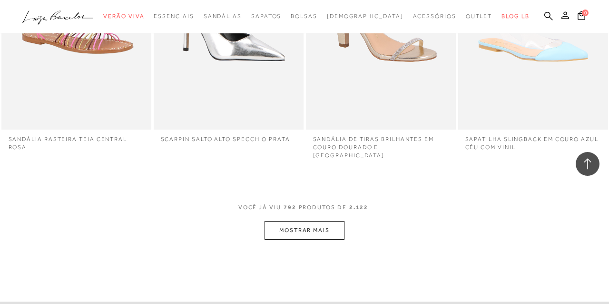
scroll to position [58872, 0]
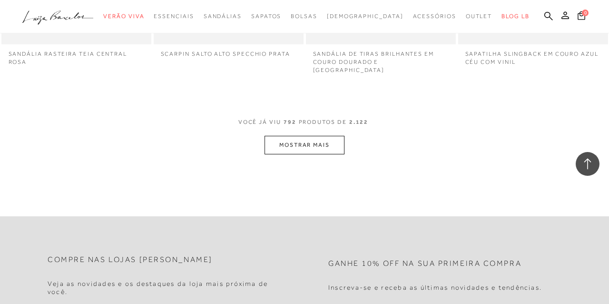
click at [308, 154] on button "MOSTRAR MAIS" at bounding box center [305, 145] width 80 height 19
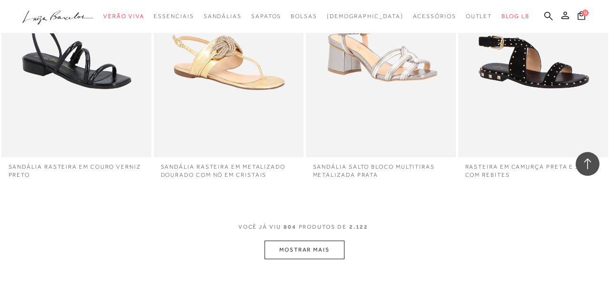
scroll to position [59711, 0]
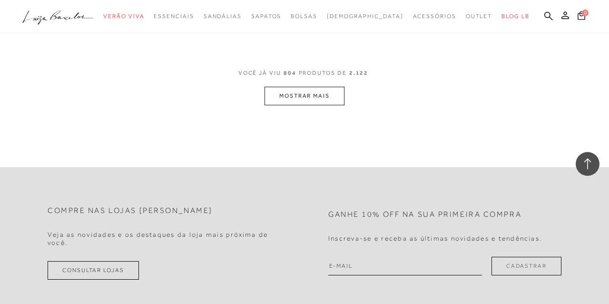
click at [310, 105] on button "MOSTRAR MAIS" at bounding box center [305, 96] width 80 height 19
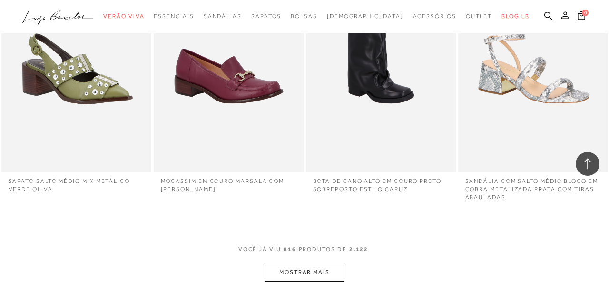
scroll to position [60491, 0]
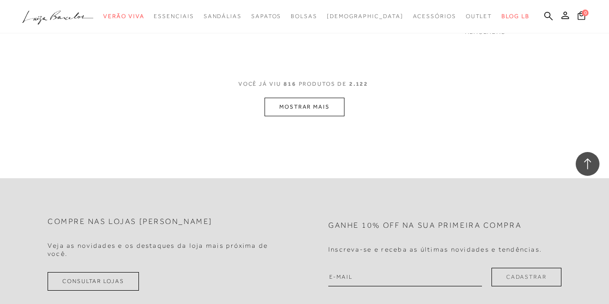
click at [311, 116] on button "MOSTRAR MAIS" at bounding box center [305, 107] width 80 height 19
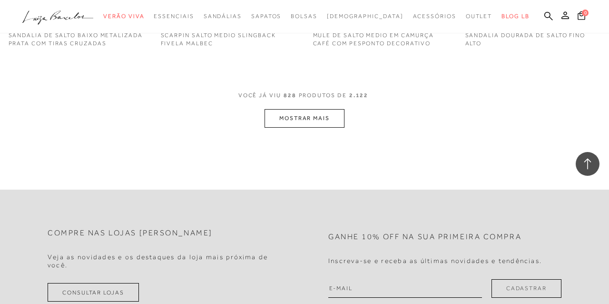
scroll to position [61316, 0]
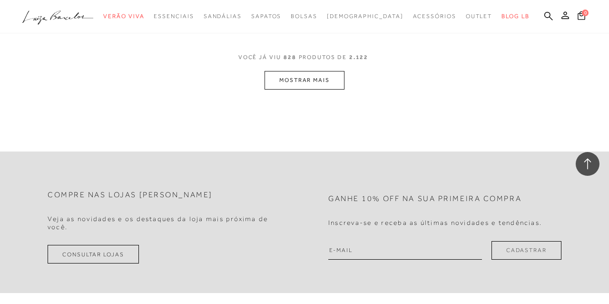
click at [312, 89] on button "MOSTRAR MAIS" at bounding box center [305, 80] width 80 height 19
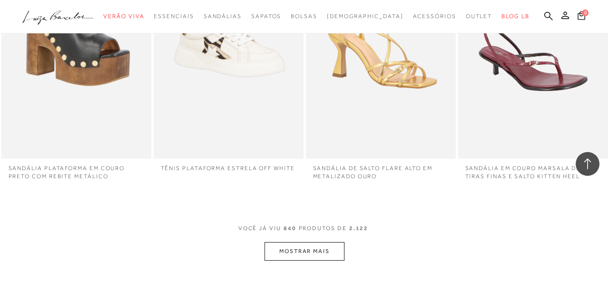
scroll to position [62092, 0]
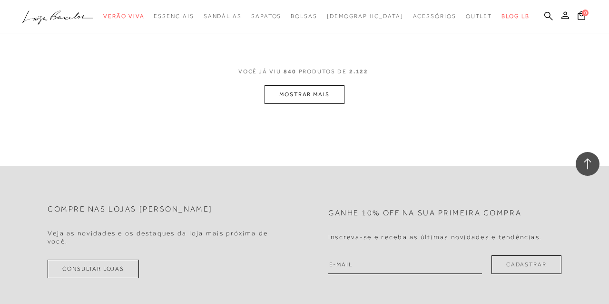
click at [312, 104] on button "MOSTRAR MAIS" at bounding box center [305, 94] width 80 height 19
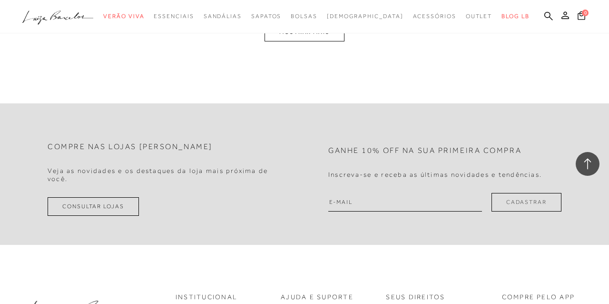
scroll to position [62918, 0]
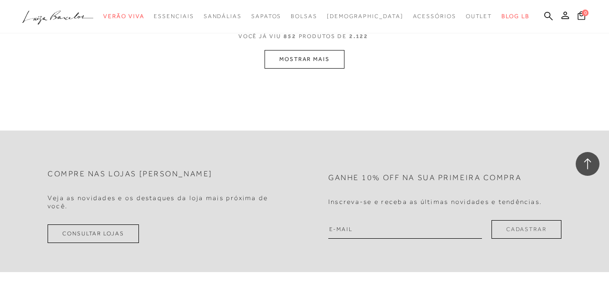
click at [314, 69] on button "MOSTRAR MAIS" at bounding box center [305, 59] width 80 height 19
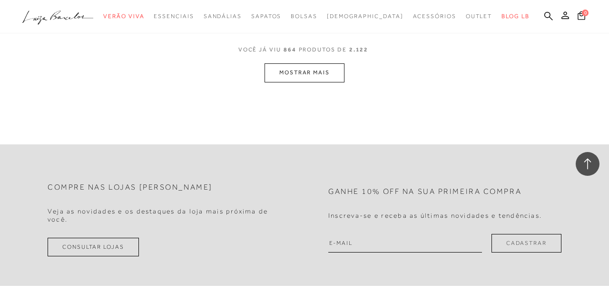
scroll to position [63741, 0]
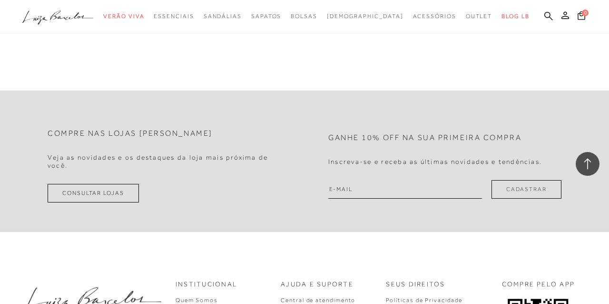
click at [316, 28] on button "MOSTRAR MAIS" at bounding box center [305, 19] width 80 height 19
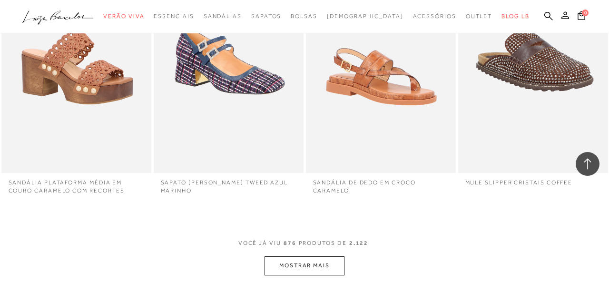
scroll to position [64388, 0]
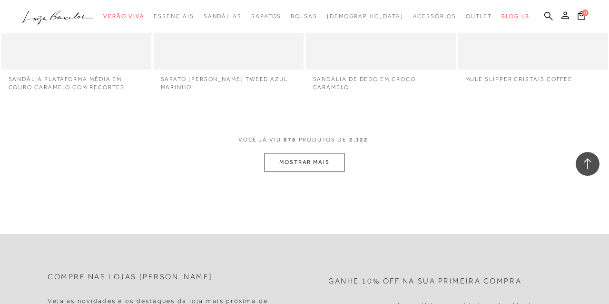
click at [295, 171] on button "MOSTRAR MAIS" at bounding box center [305, 162] width 80 height 19
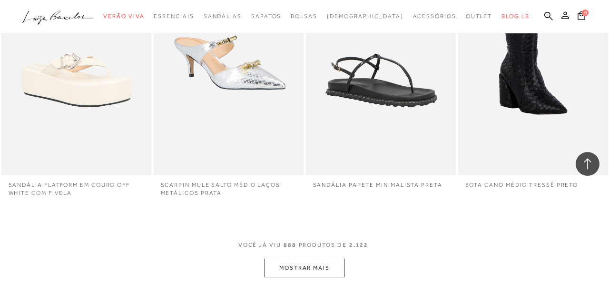
scroll to position [65152, 0]
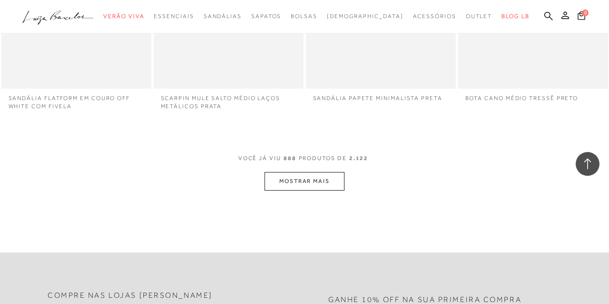
click at [298, 190] on button "MOSTRAR MAIS" at bounding box center [305, 181] width 80 height 19
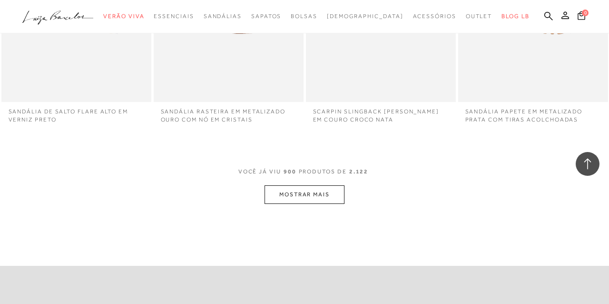
scroll to position [65955, 0]
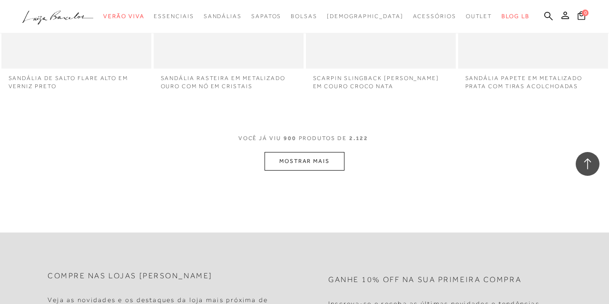
click at [301, 170] on button "MOSTRAR MAIS" at bounding box center [305, 161] width 80 height 19
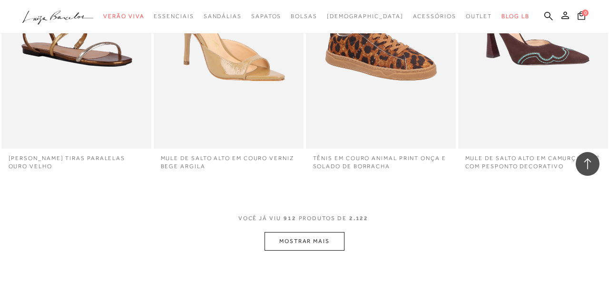
scroll to position [66699, 0]
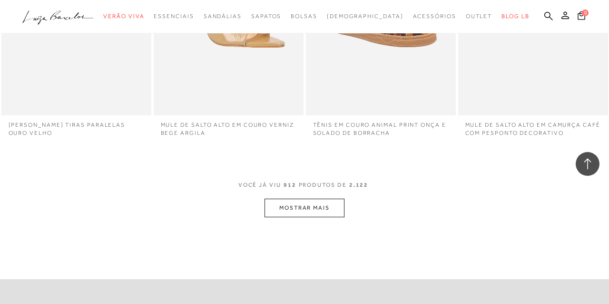
click at [307, 217] on button "MOSTRAR MAIS" at bounding box center [305, 207] width 80 height 19
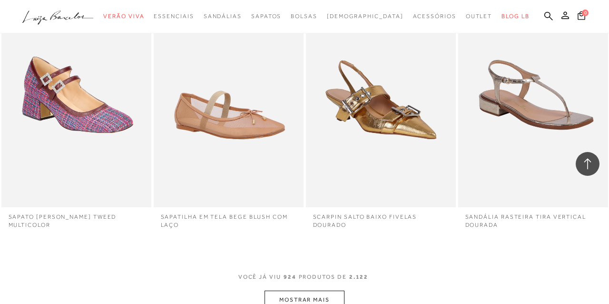
scroll to position [67507, 0]
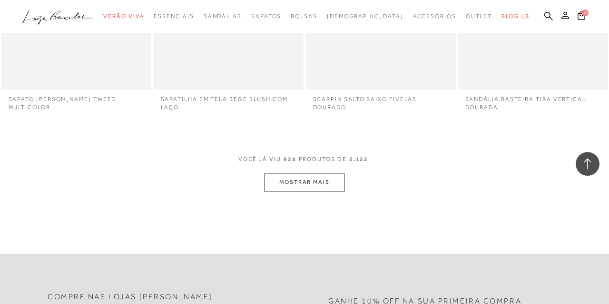
click at [309, 191] on button "MOSTRAR MAIS" at bounding box center [305, 182] width 80 height 19
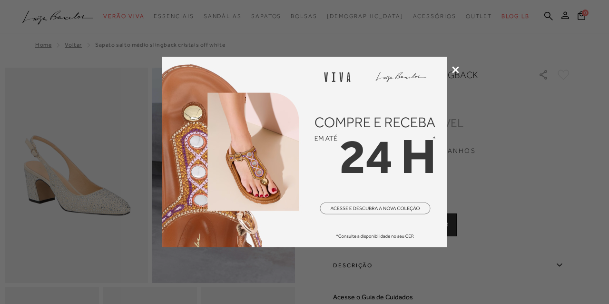
click at [453, 66] on icon at bounding box center [455, 69] width 7 height 7
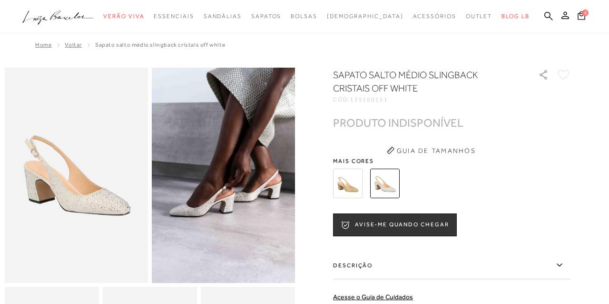
click at [345, 178] on img at bounding box center [348, 183] width 30 height 30
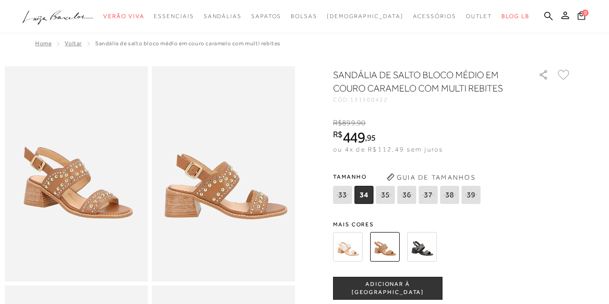
scroll to position [1, 0]
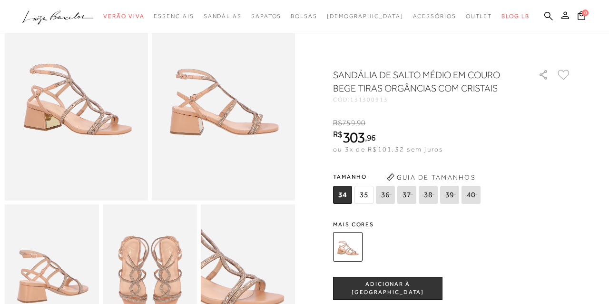
scroll to position [71, 0]
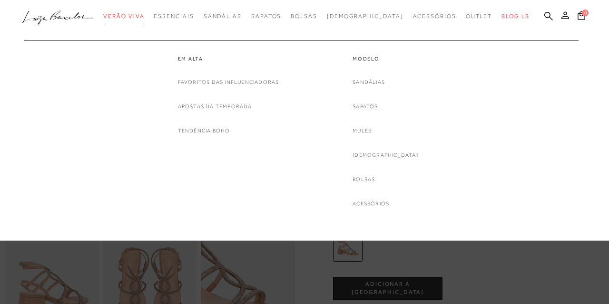
click at [144, 17] on span "Verão Viva" at bounding box center [123, 16] width 41 height 7
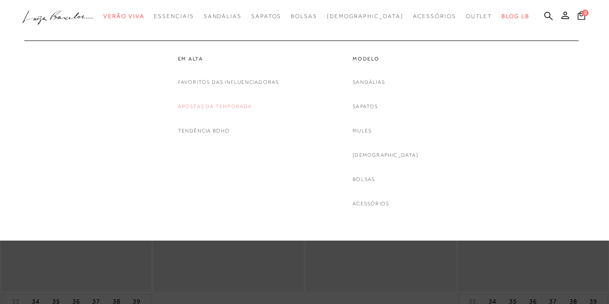
click at [207, 106] on link "Apostas da Temporada" at bounding box center [215, 106] width 74 height 10
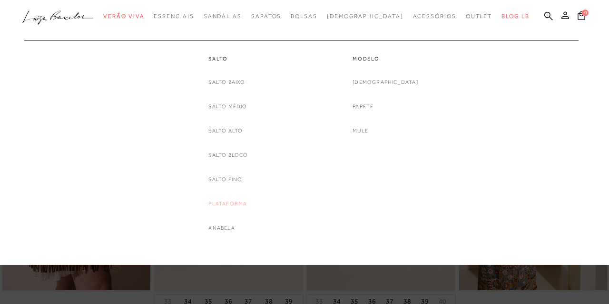
click at [226, 203] on link "Plataforma" at bounding box center [227, 203] width 39 height 10
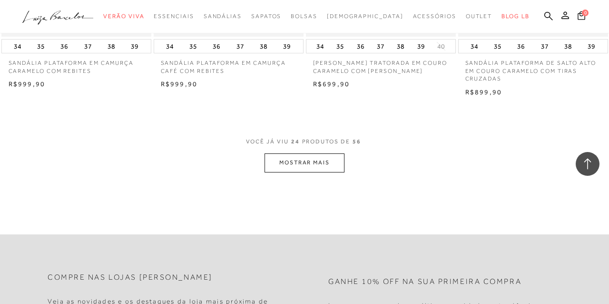
scroll to position [1726, 0]
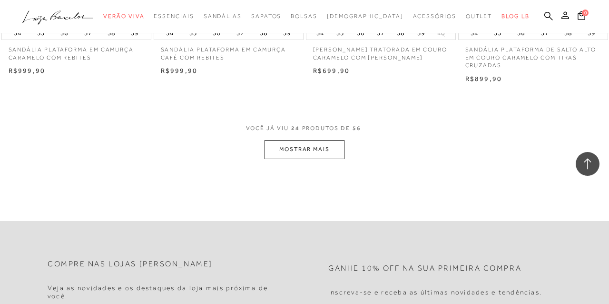
click at [312, 152] on button "MOSTRAR MAIS" at bounding box center [305, 149] width 80 height 19
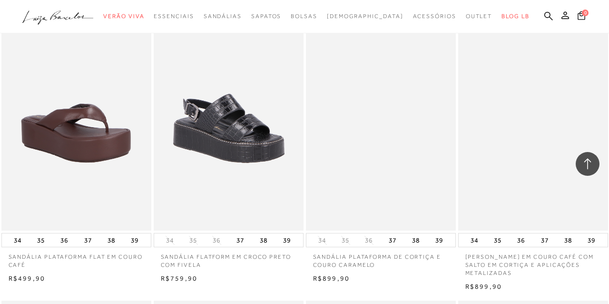
scroll to position [1834, 0]
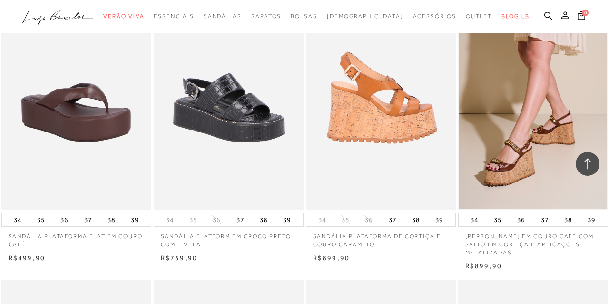
click at [374, 106] on img at bounding box center [381, 97] width 149 height 225
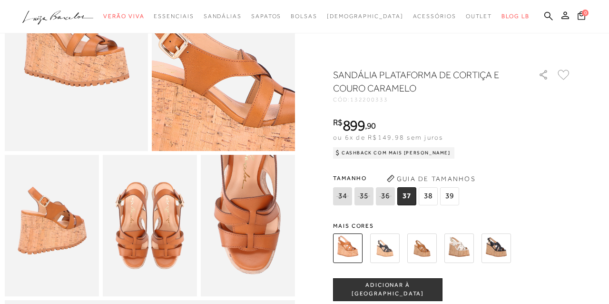
scroll to position [132, 0]
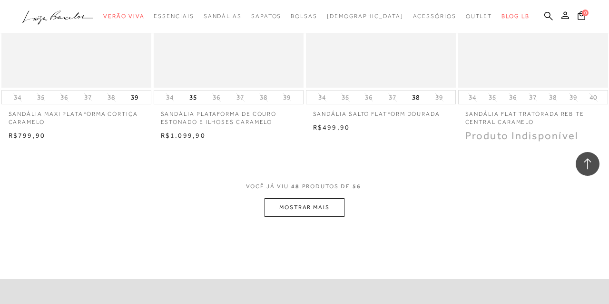
scroll to position [3418, 0]
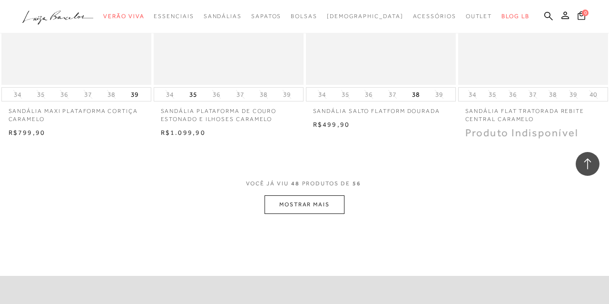
click at [312, 207] on button "MOSTRAR MAIS" at bounding box center [305, 204] width 80 height 19
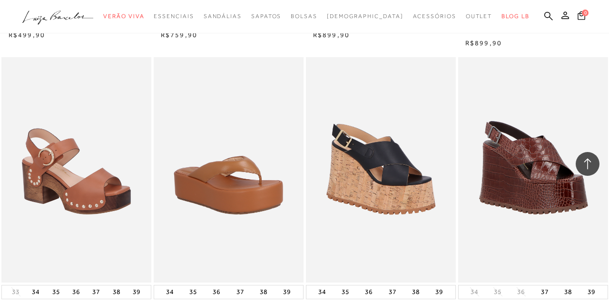
scroll to position [1377, 0]
